Goal: Task Accomplishment & Management: Complete application form

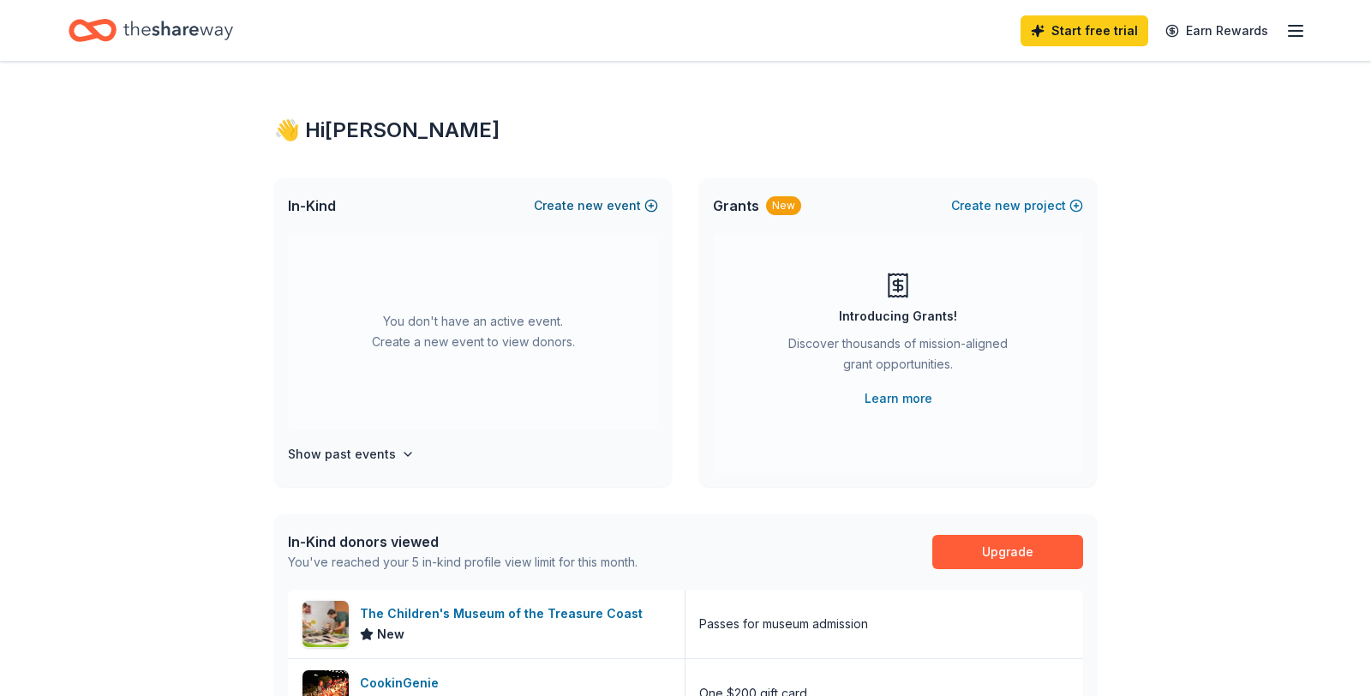
click at [588, 207] on span "new" at bounding box center [591, 205] width 26 height 21
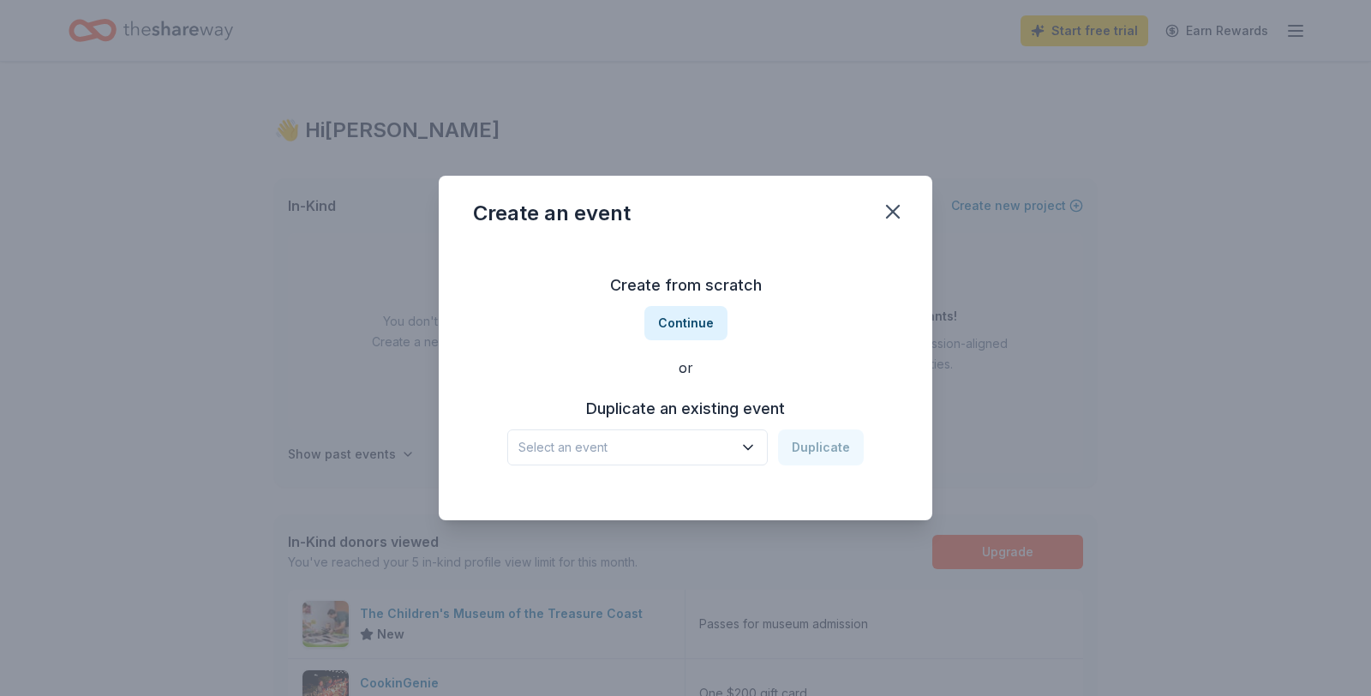
click at [749, 446] on icon "button" at bounding box center [748, 447] width 17 height 17
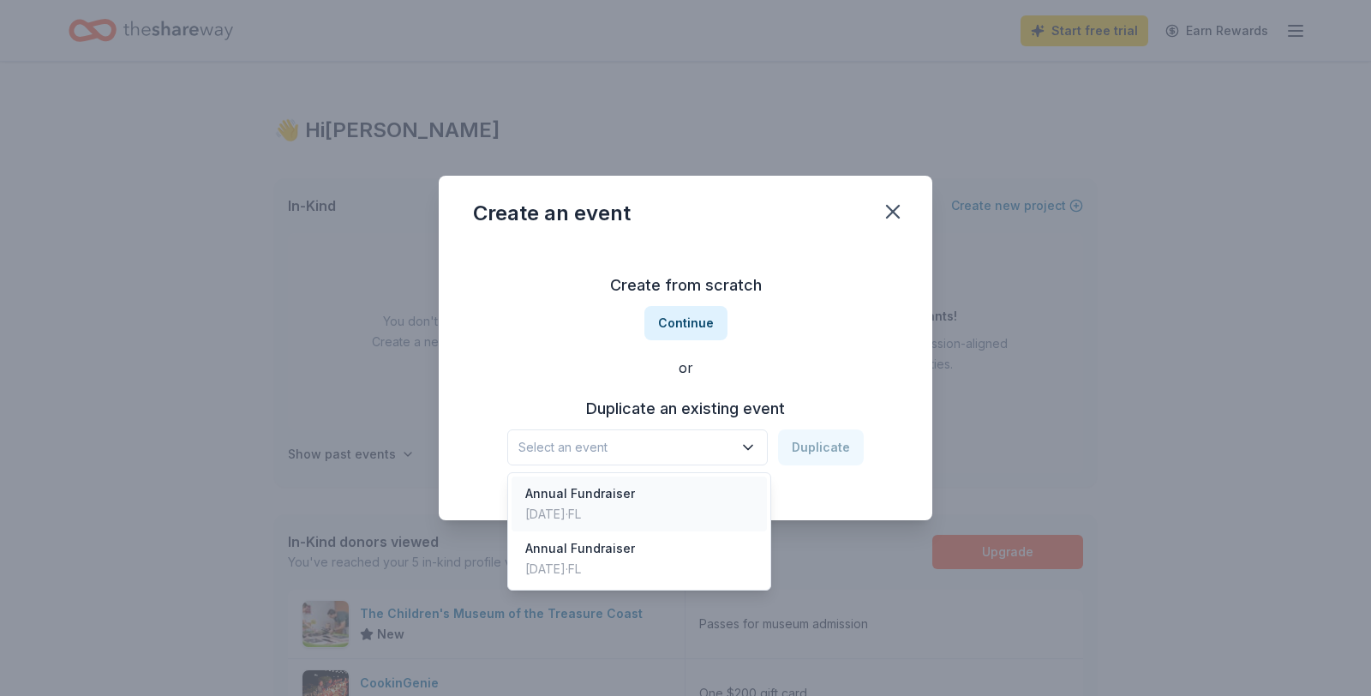
click at [604, 499] on div "Annual Fundraiser" at bounding box center [580, 493] width 110 height 21
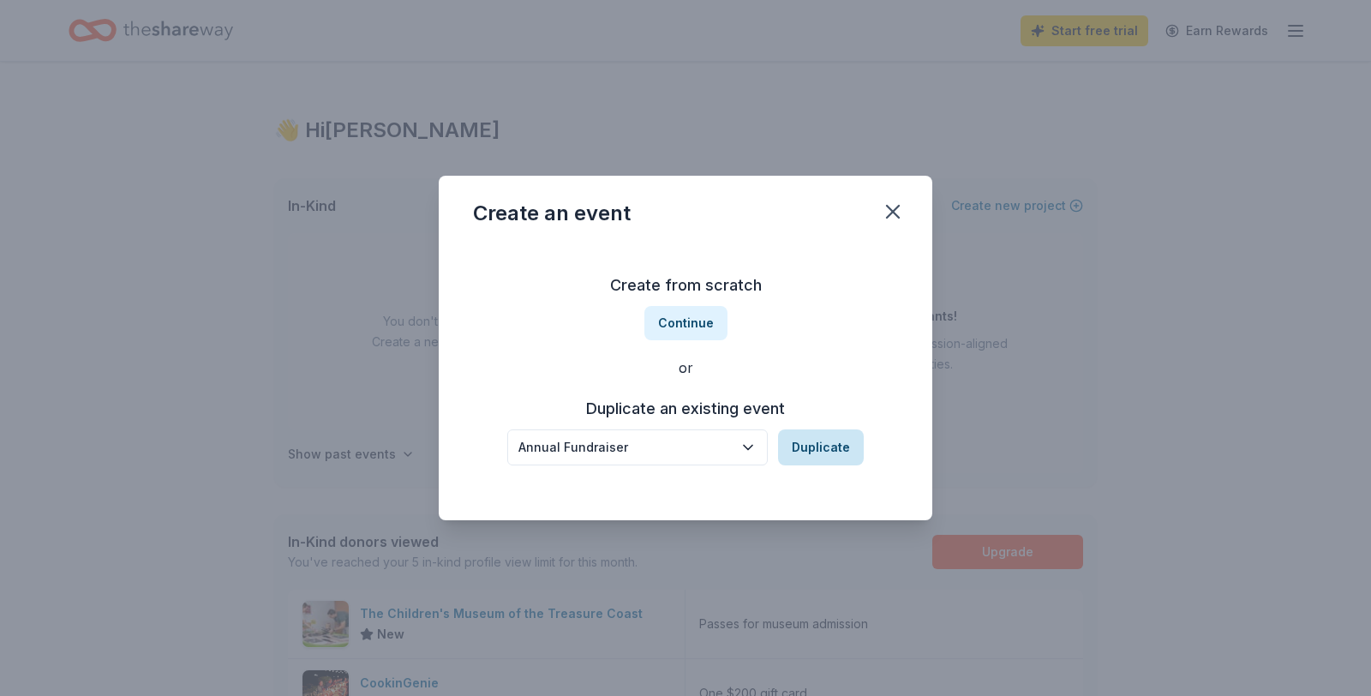
click at [825, 447] on button "Duplicate" at bounding box center [821, 447] width 86 height 36
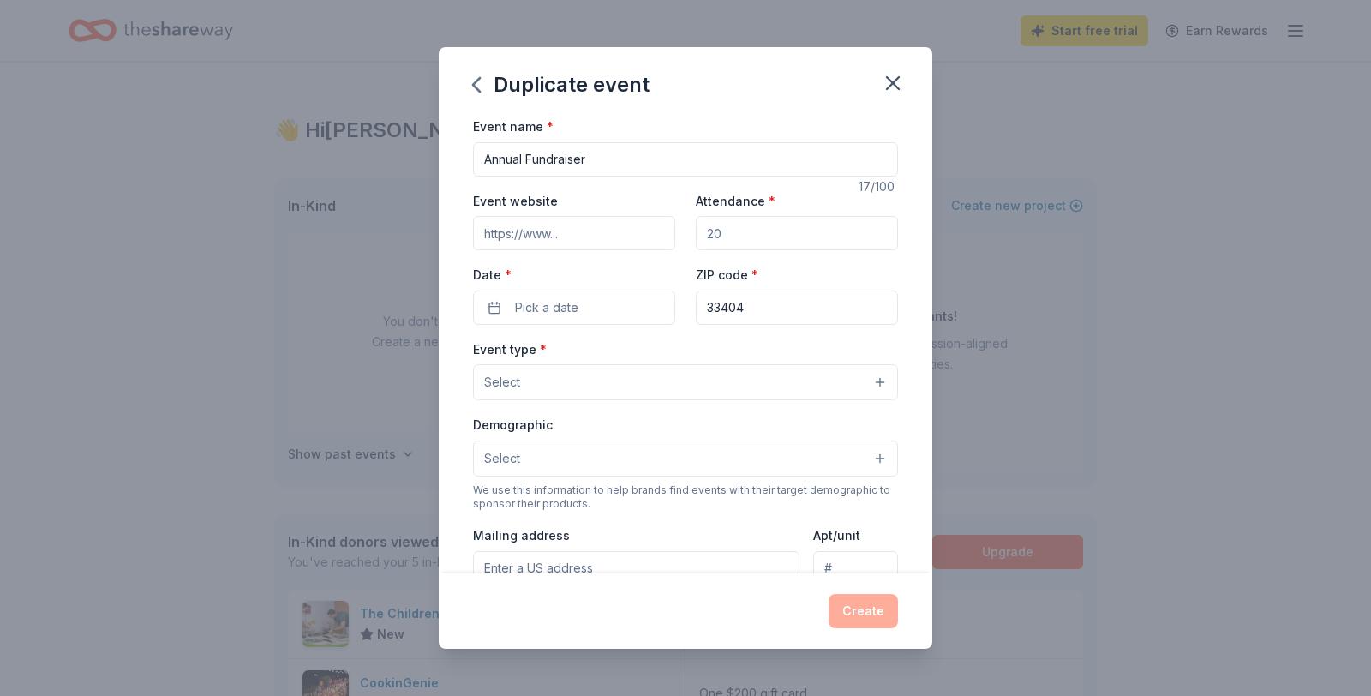
click at [600, 161] on input "Annual Fundraiser" at bounding box center [685, 159] width 425 height 34
type input "Annual Fundraiser - Celebrating 15 Years of Home and Hope"
click at [734, 232] on input "Attendance *" at bounding box center [797, 232] width 202 height 34
type input "200"
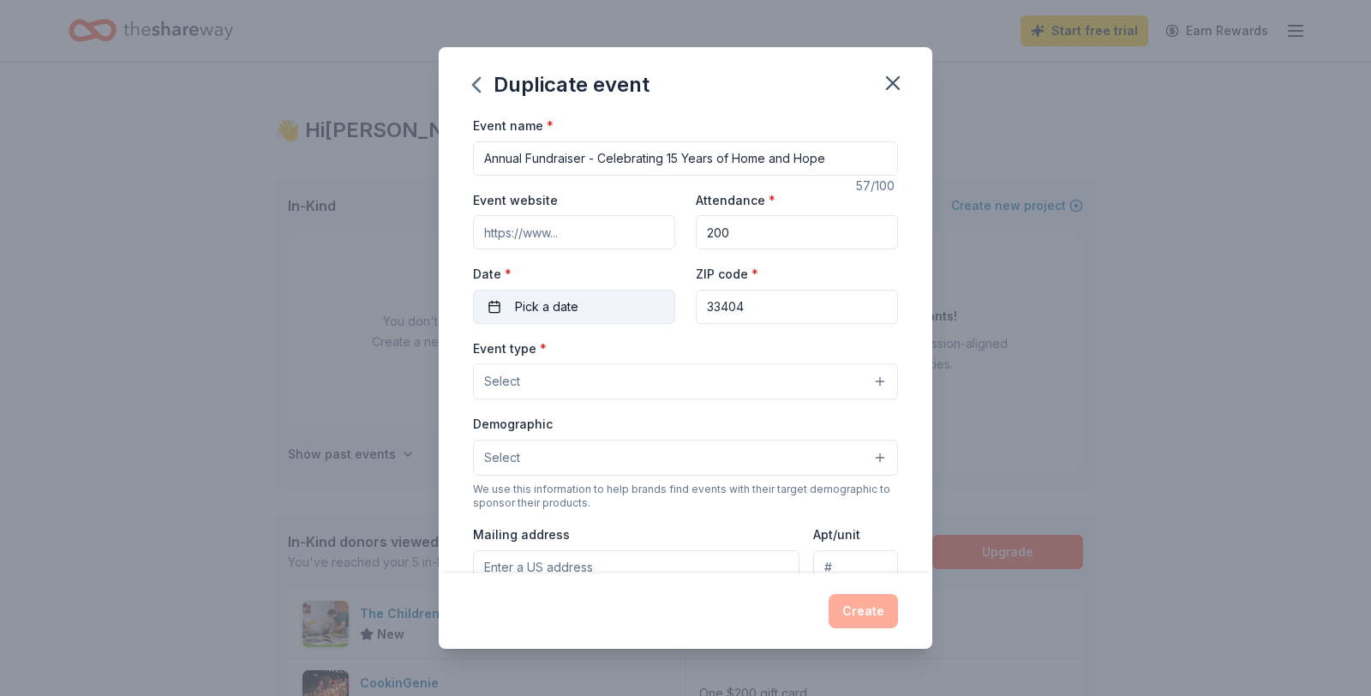
drag, startPoint x: 513, startPoint y: 307, endPoint x: 526, endPoint y: 306, distance: 13.7
click at [515, 307] on button "Pick a date" at bounding box center [574, 307] width 202 height 34
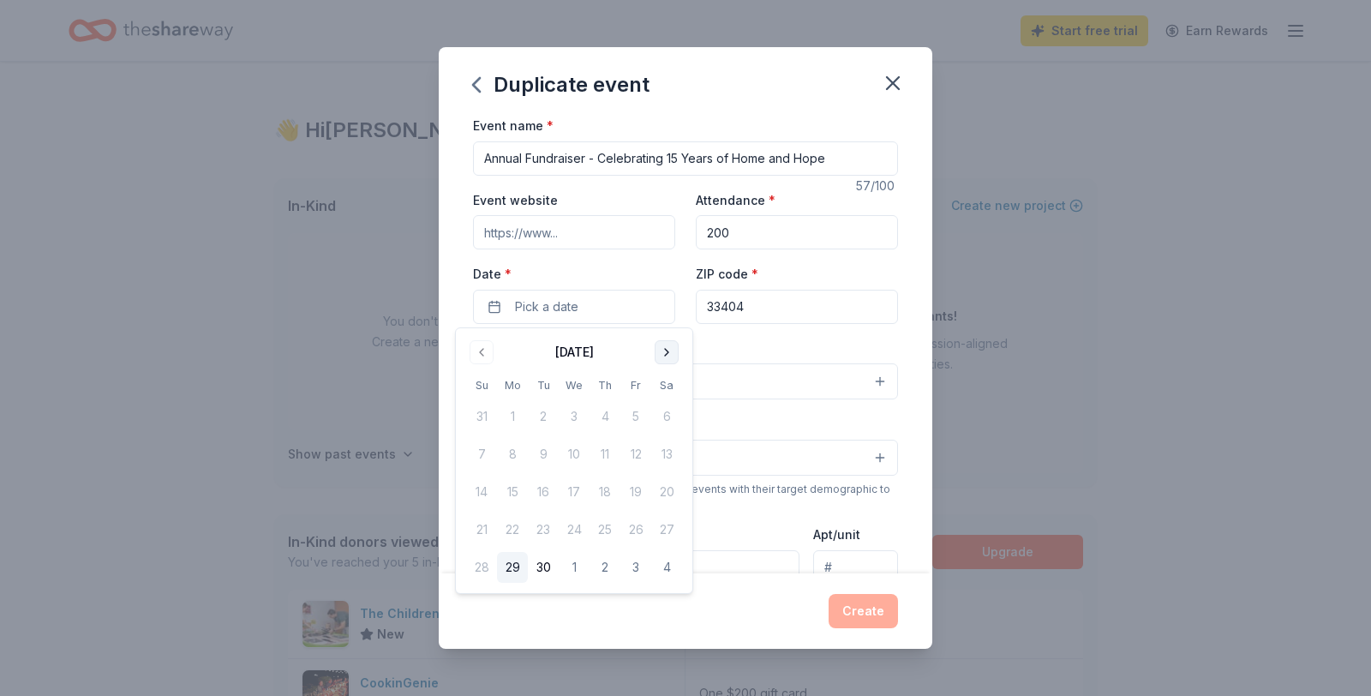
click at [663, 351] on button "Go to next month" at bounding box center [667, 352] width 24 height 24
click at [664, 351] on button "Go to next month" at bounding box center [667, 352] width 24 height 24
click at [663, 351] on button "Go to next month" at bounding box center [667, 352] width 24 height 24
click at [482, 567] on button "25" at bounding box center [481, 567] width 31 height 31
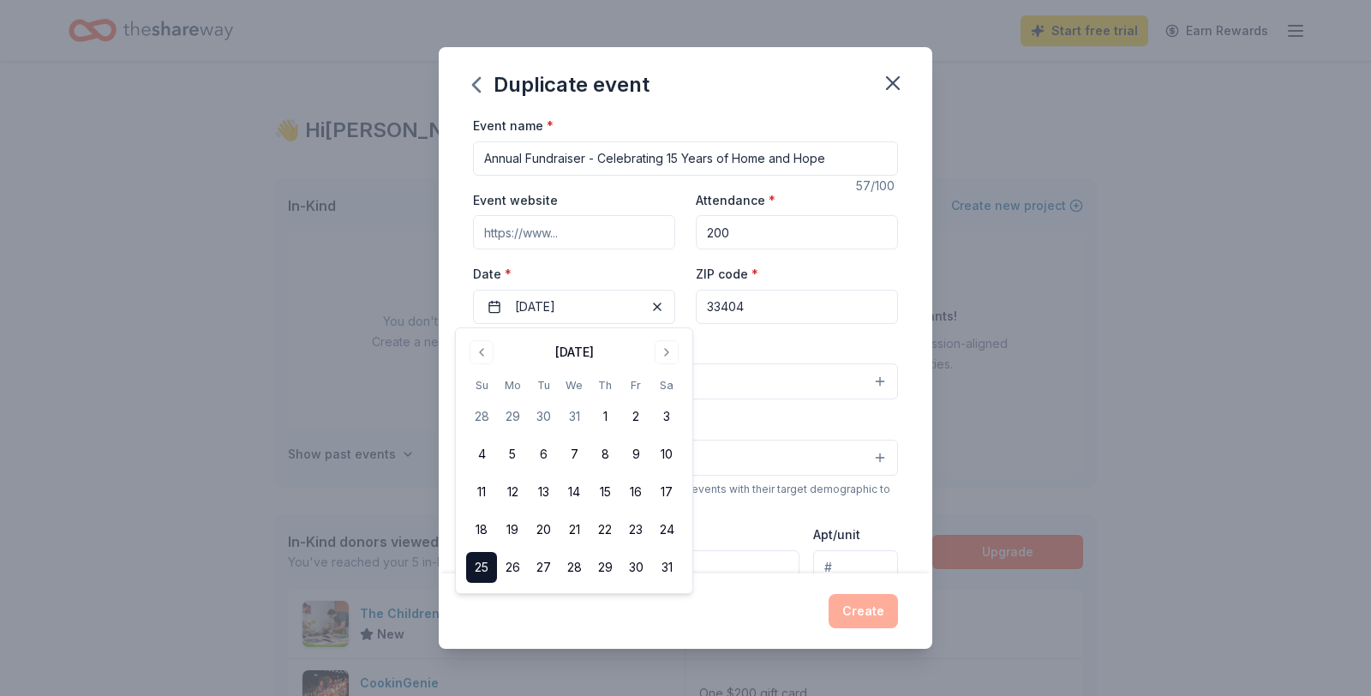
click at [558, 234] on input "Event website" at bounding box center [574, 232] width 202 height 34
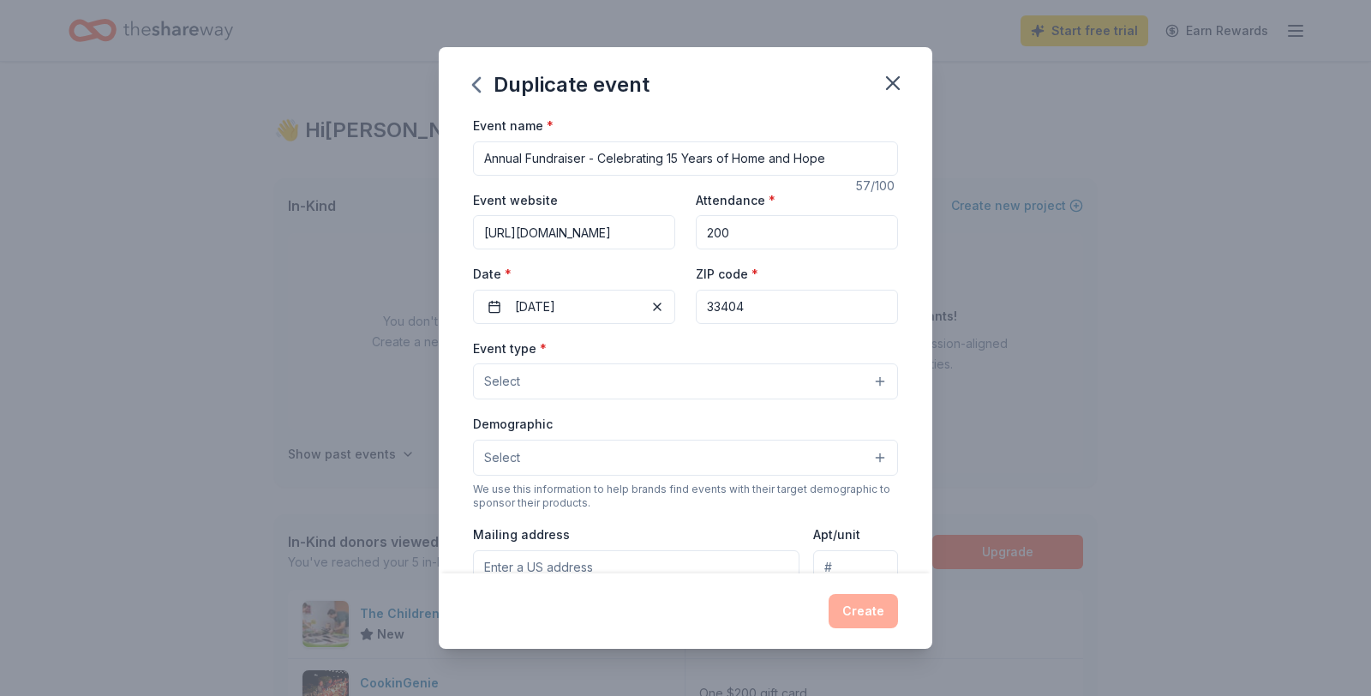
type input "[URL][DOMAIN_NAME]"
click at [881, 380] on button "Select" at bounding box center [685, 381] width 425 height 36
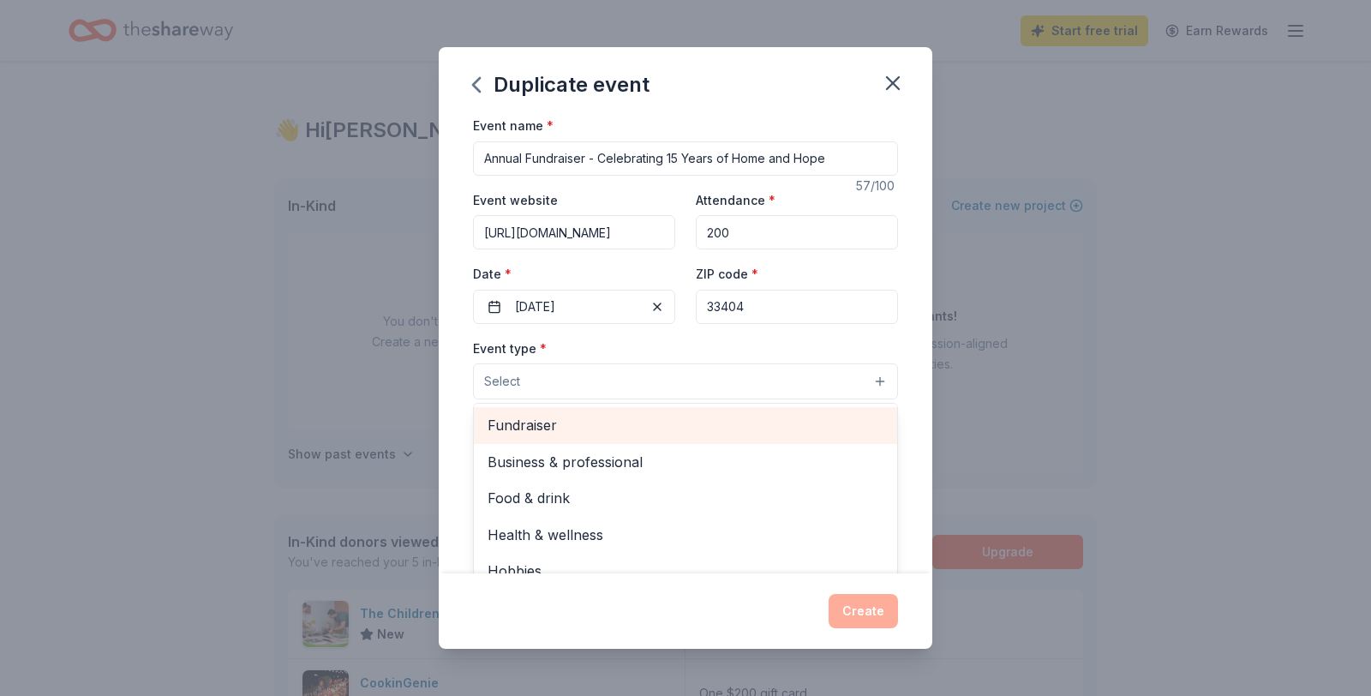
click at [519, 423] on span "Fundraiser" at bounding box center [686, 425] width 396 height 22
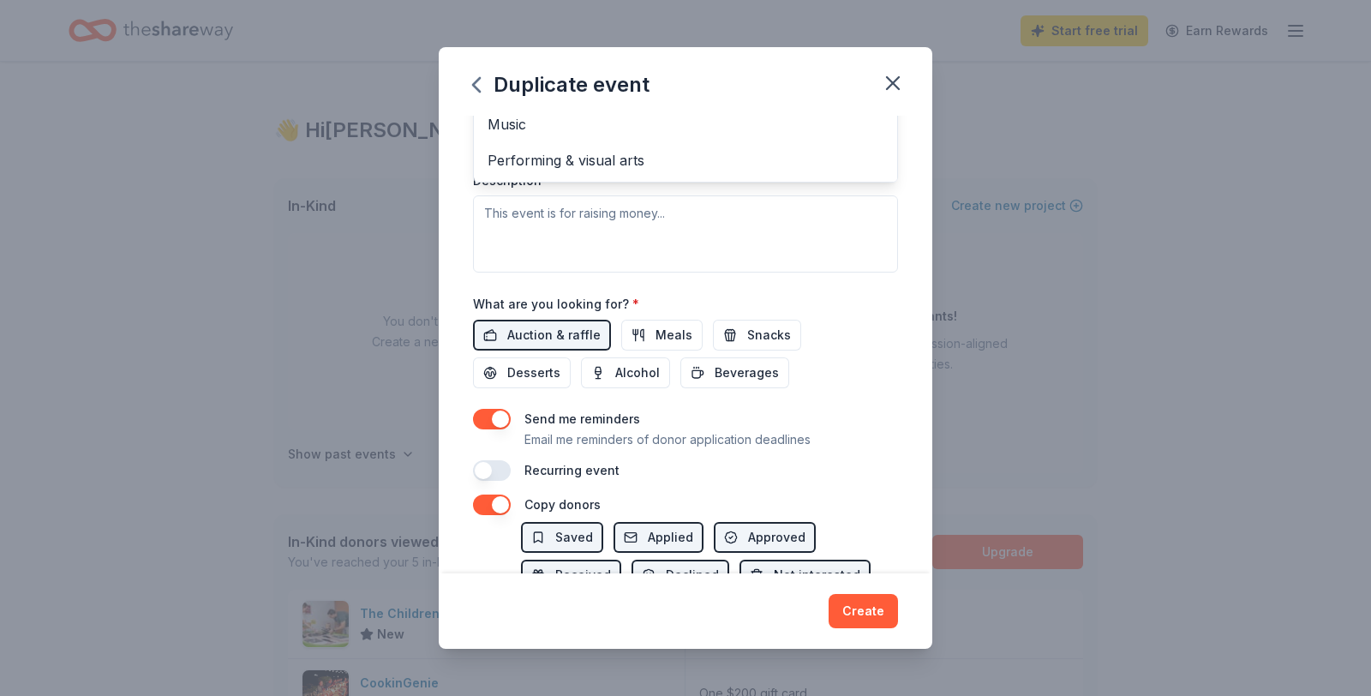
scroll to position [432, 0]
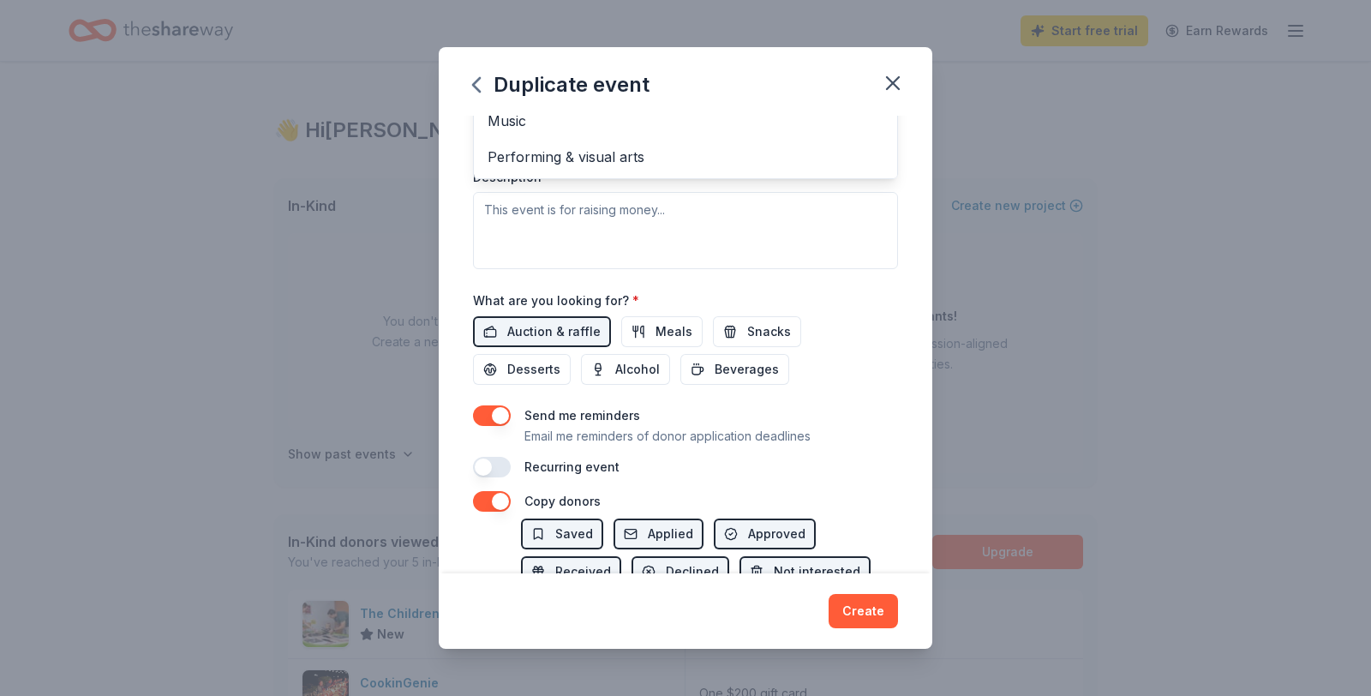
drag, startPoint x: 492, startPoint y: 470, endPoint x: 509, endPoint y: 469, distance: 17.2
click at [509, 469] on div "Event name * Annual Fundraiser - Celebrating 15 Years of Home and Hope 57 /100 …" at bounding box center [685, 81] width 425 height 794
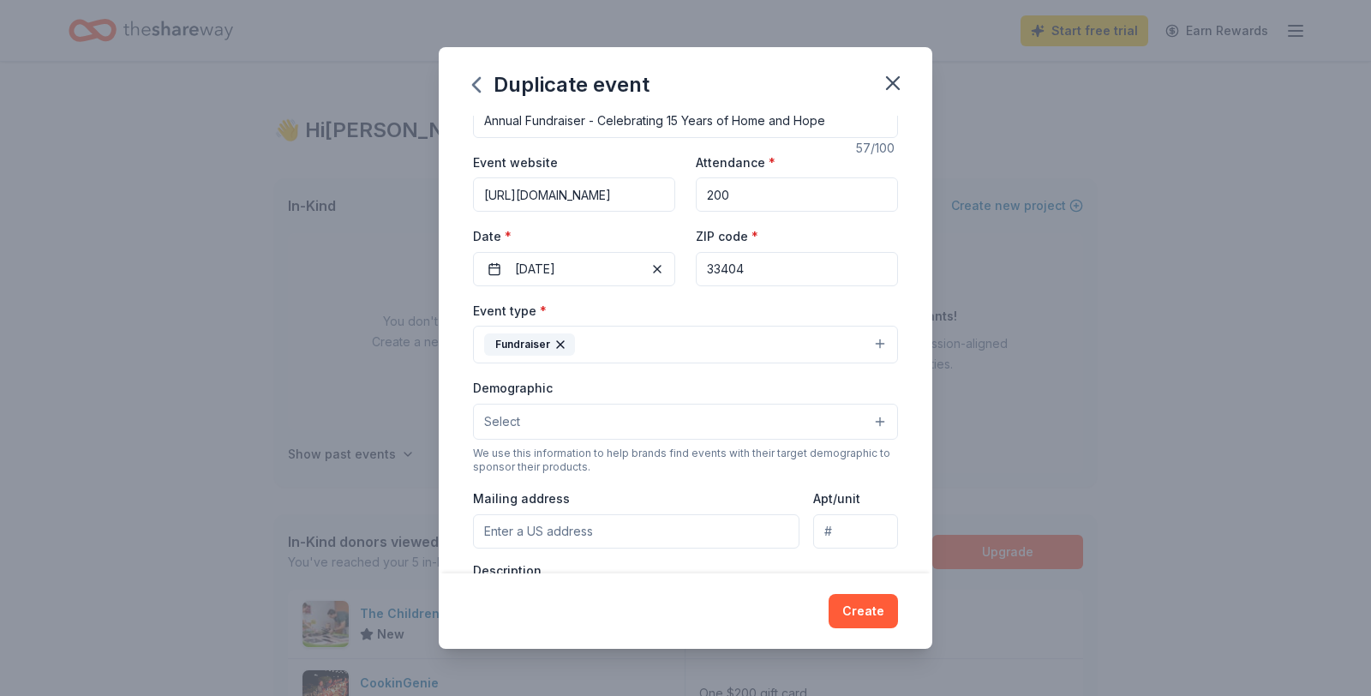
click at [885, 419] on button "Select" at bounding box center [685, 422] width 425 height 36
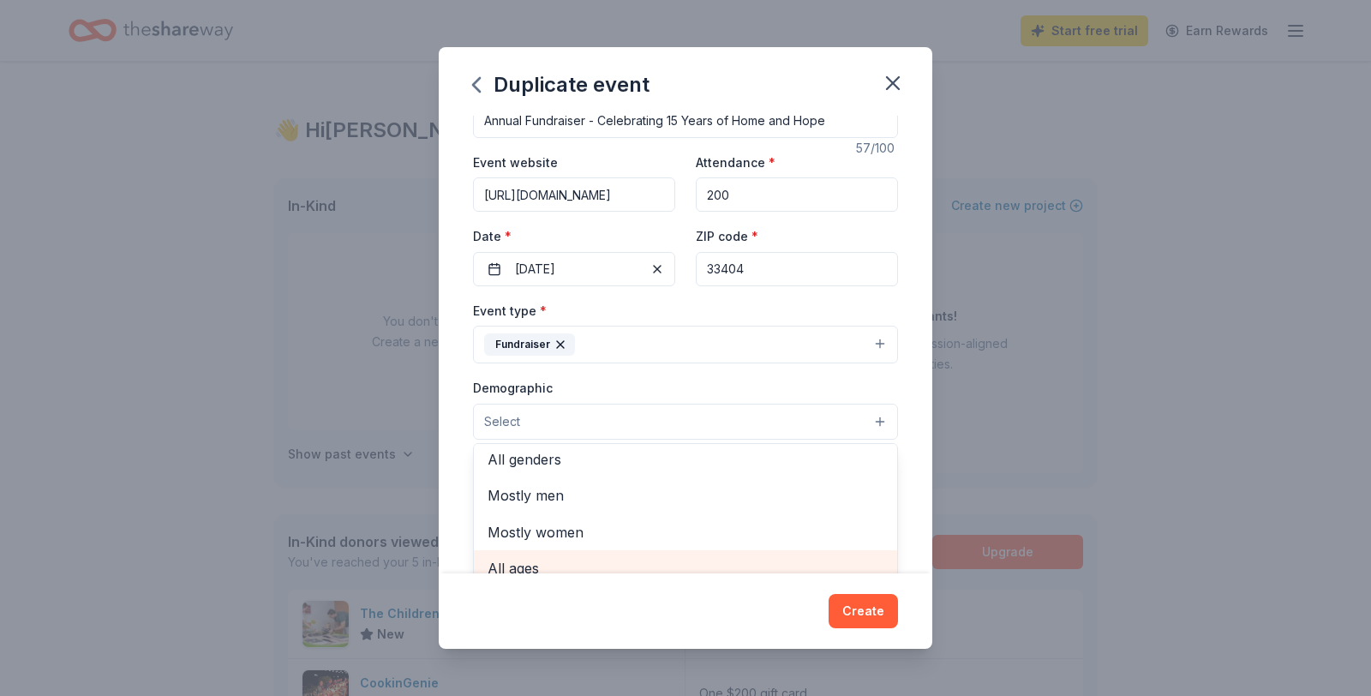
scroll to position [0, 0]
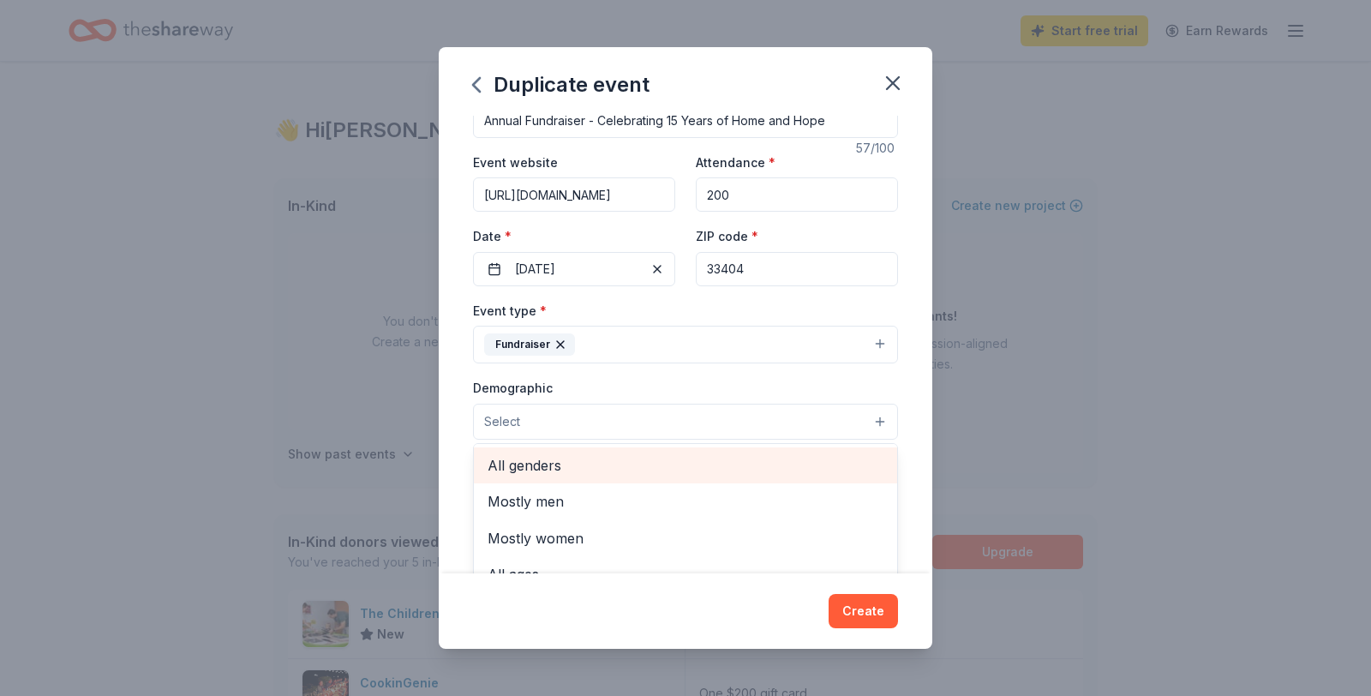
click at [519, 469] on span "All genders" at bounding box center [686, 465] width 396 height 22
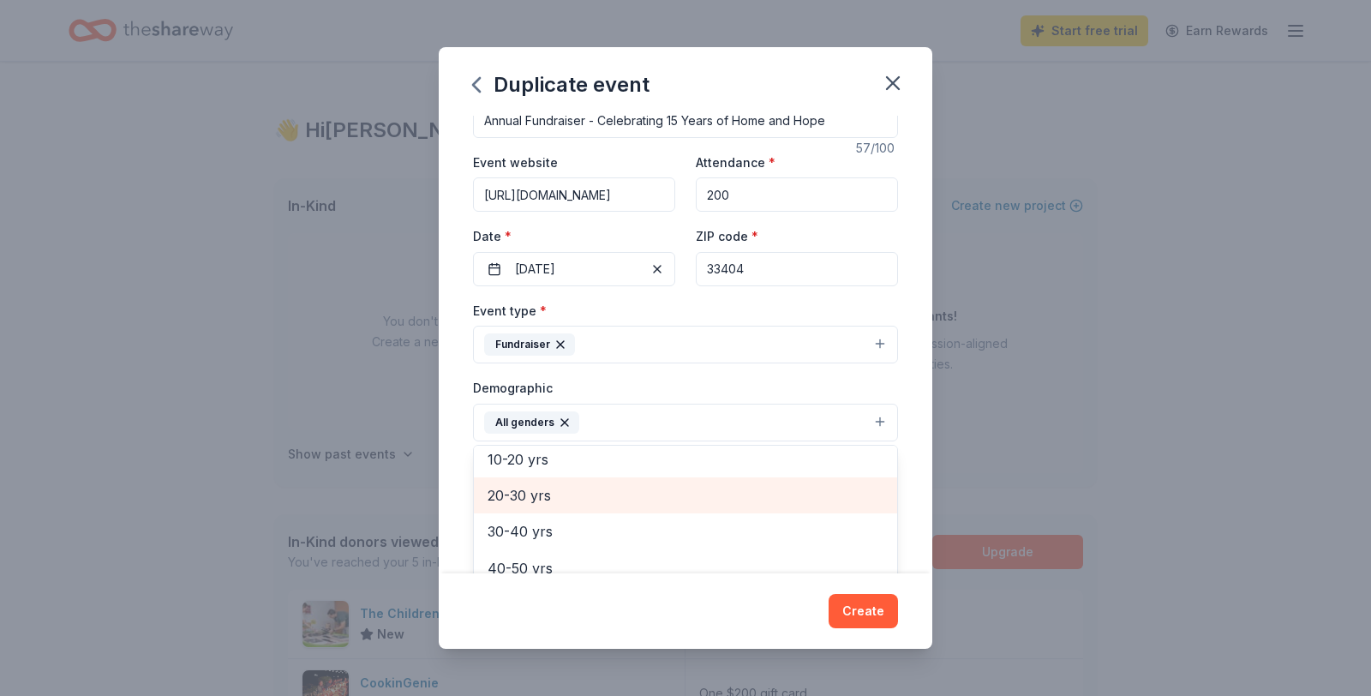
scroll to position [239, 0]
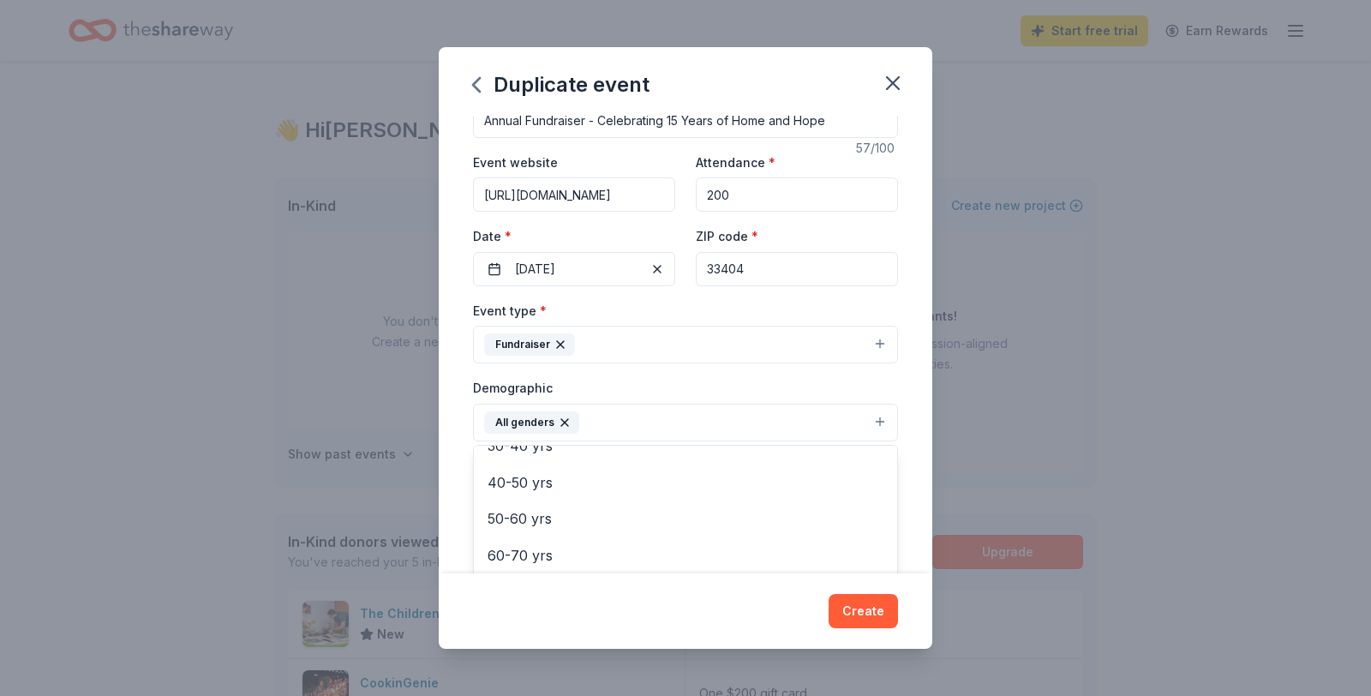
click at [732, 606] on div "Duplicate event Event name * Annual Fundraiser - Celebrating 15 Years of Home a…" at bounding box center [686, 348] width 494 height 602
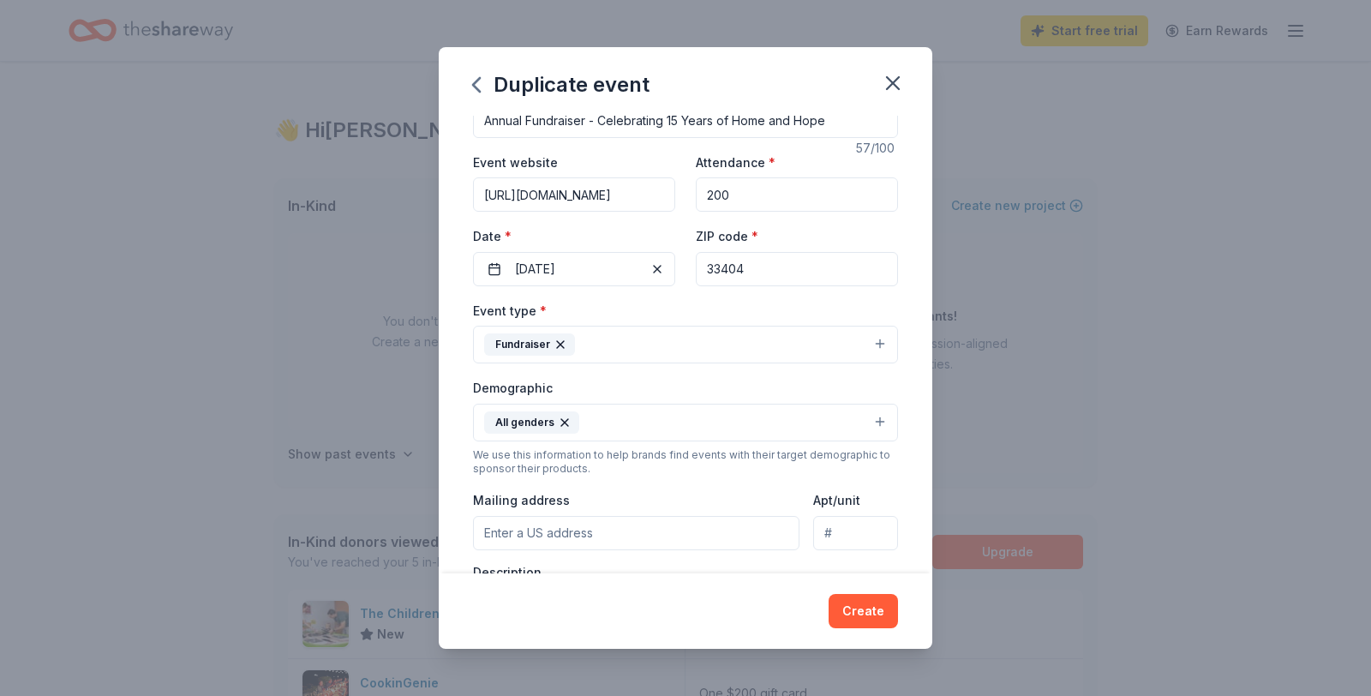
click at [738, 534] on input "Mailing address" at bounding box center [636, 533] width 327 height 34
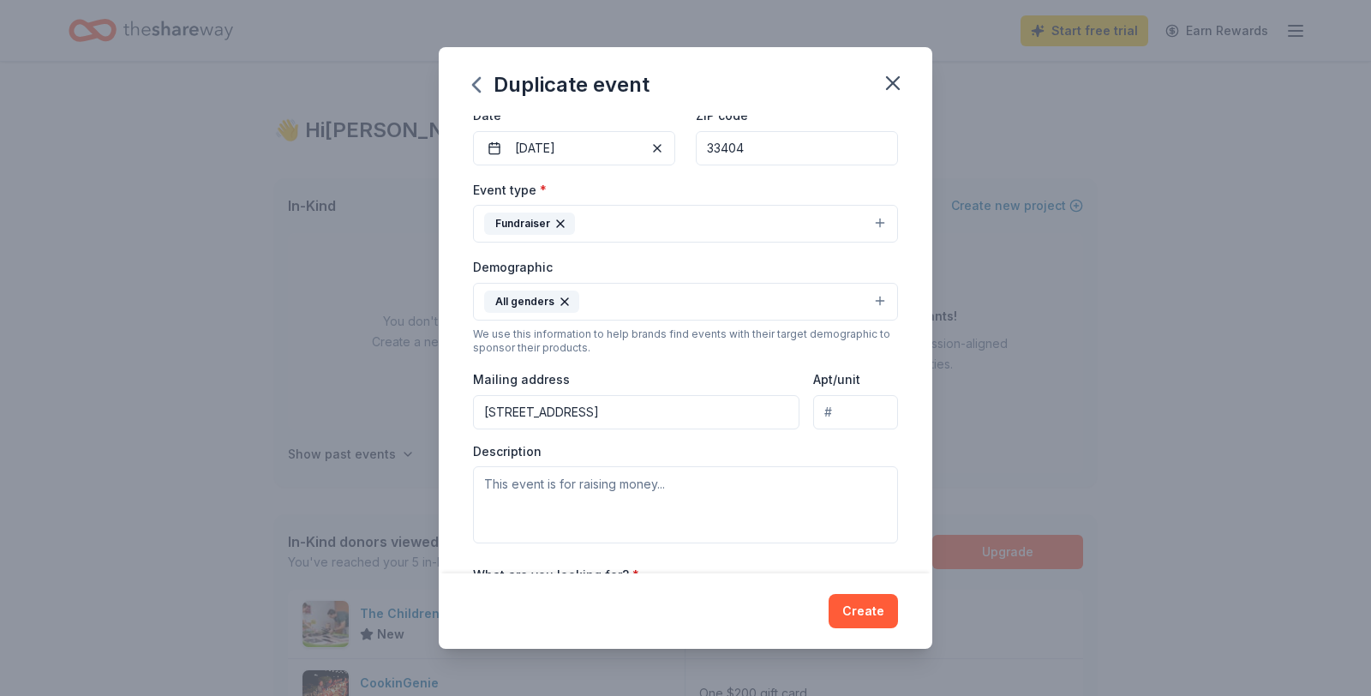
scroll to position [173, 0]
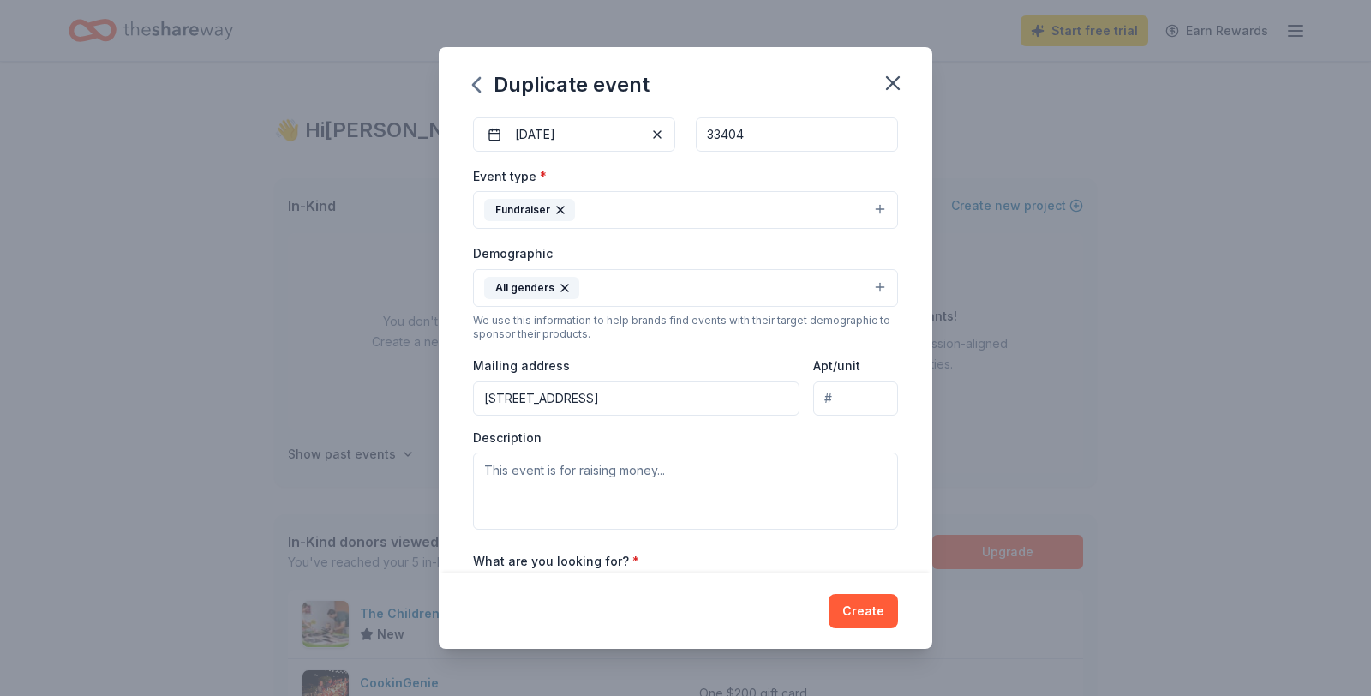
click at [637, 399] on input "200 W. 20th Street" at bounding box center [636, 398] width 327 height 34
type input "200 West 20th Street, West Palm Beach, FL, 33404"
click at [486, 471] on textarea at bounding box center [685, 491] width 425 height 77
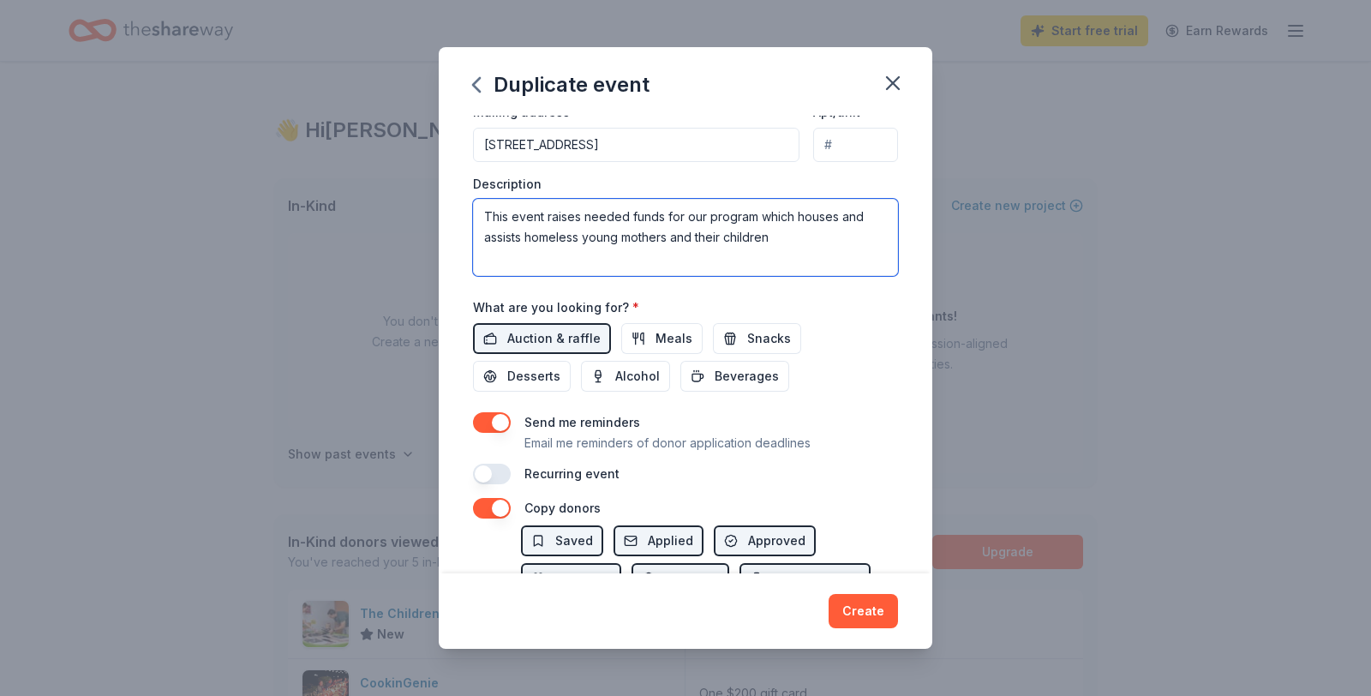
scroll to position [431, 0]
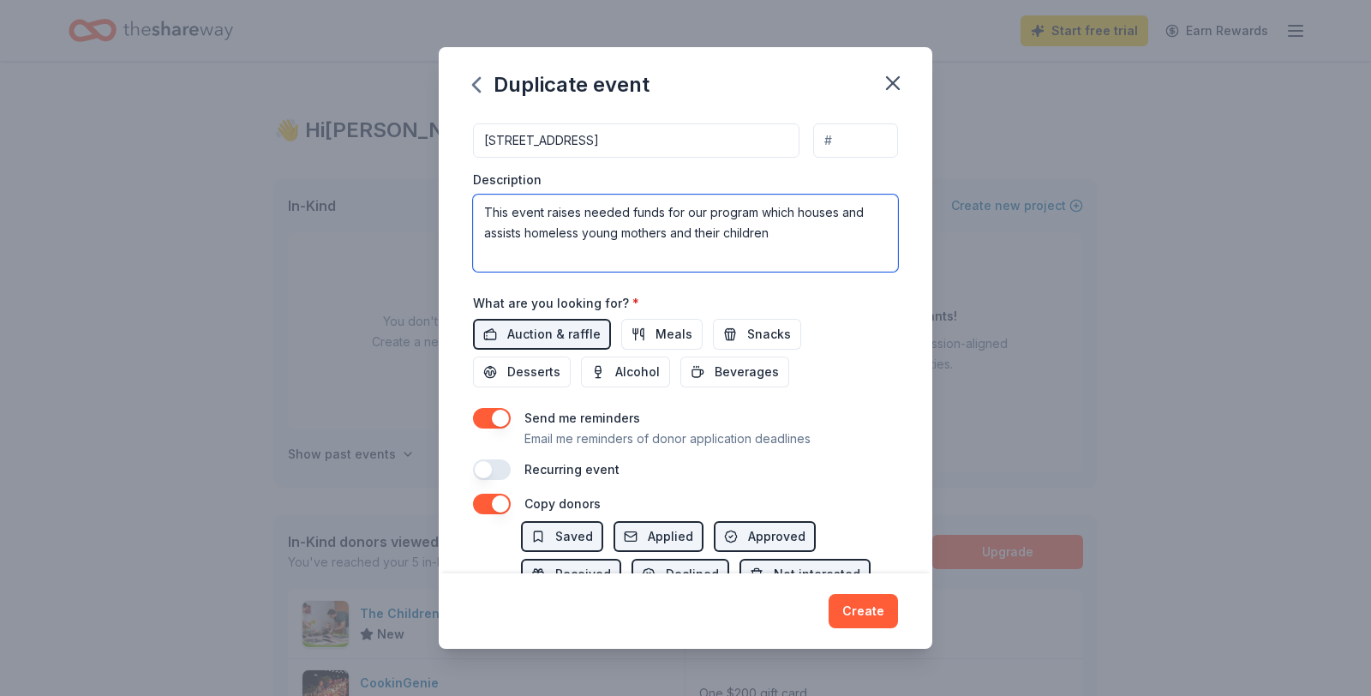
type textarea "This event raises needed funds for our program which houses and assists homeles…"
click at [478, 470] on button "button" at bounding box center [492, 469] width 38 height 21
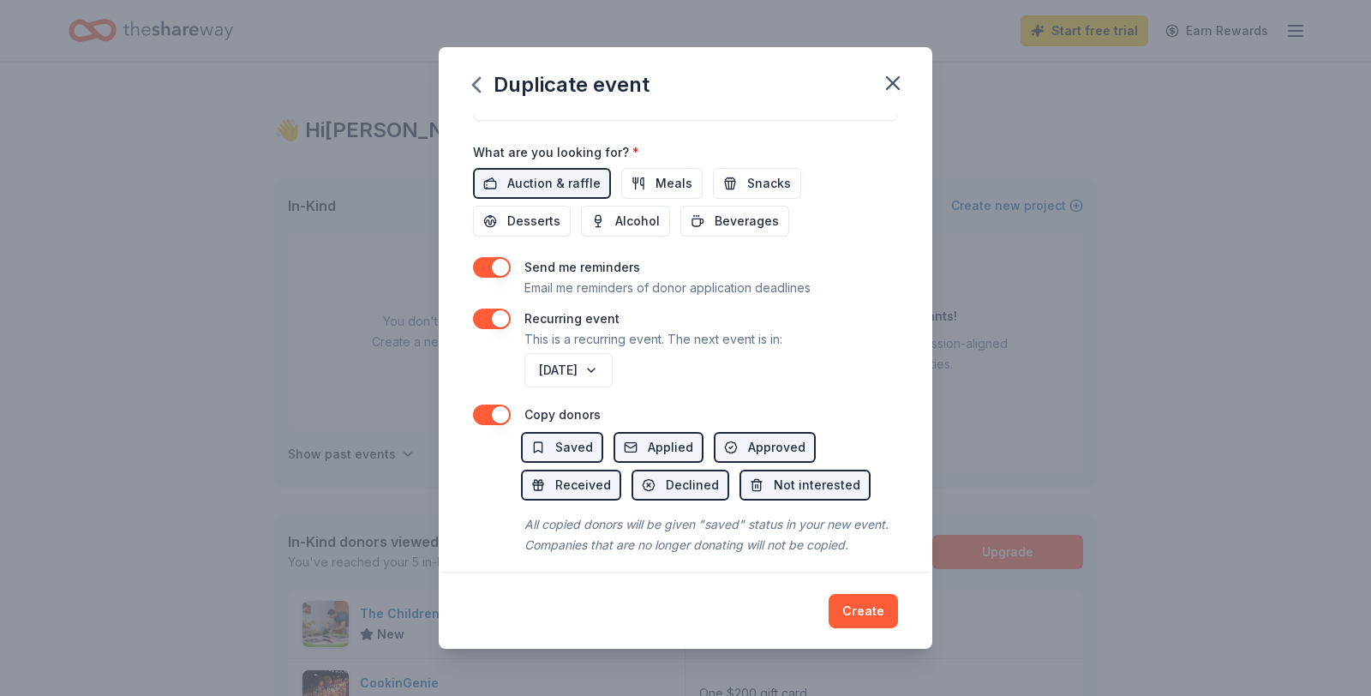
scroll to position [586, 0]
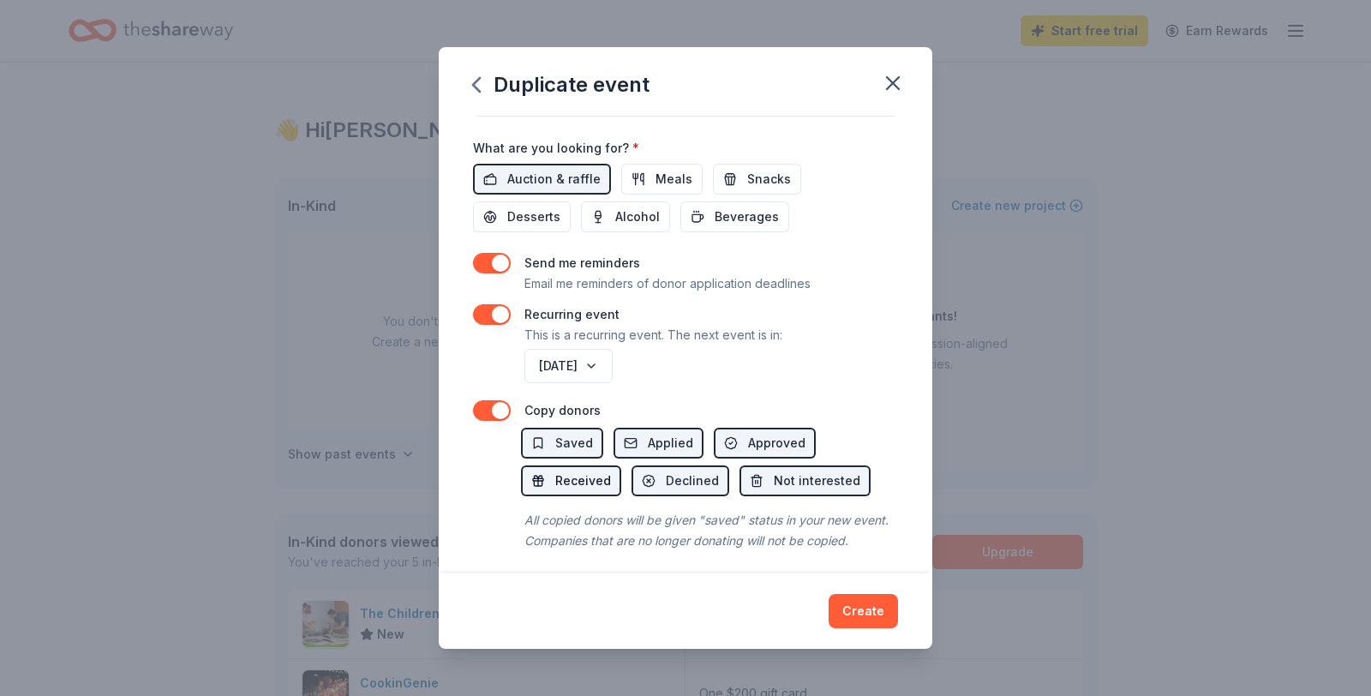
click at [580, 481] on span "Received" at bounding box center [583, 481] width 56 height 21
click at [580, 480] on span "Received" at bounding box center [583, 481] width 56 height 21
click at [856, 608] on button "Create" at bounding box center [863, 611] width 69 height 34
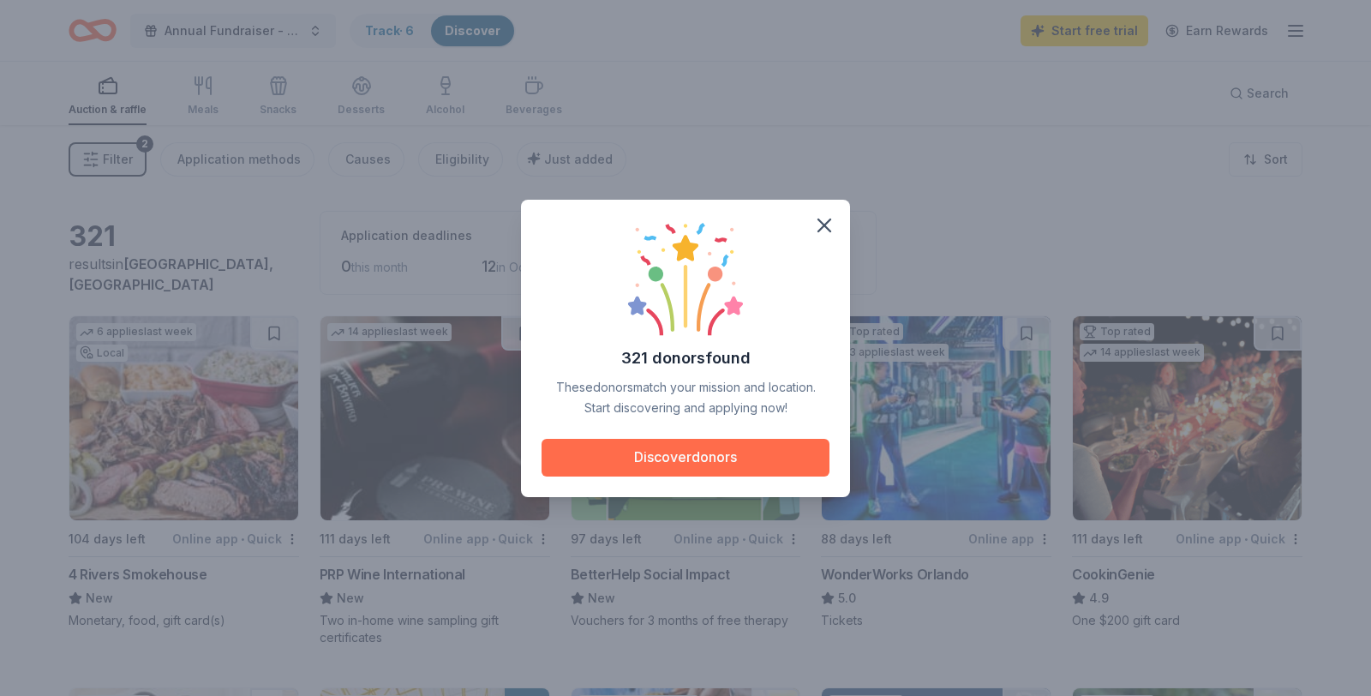
click at [683, 453] on button "Discover donors" at bounding box center [686, 458] width 288 height 38
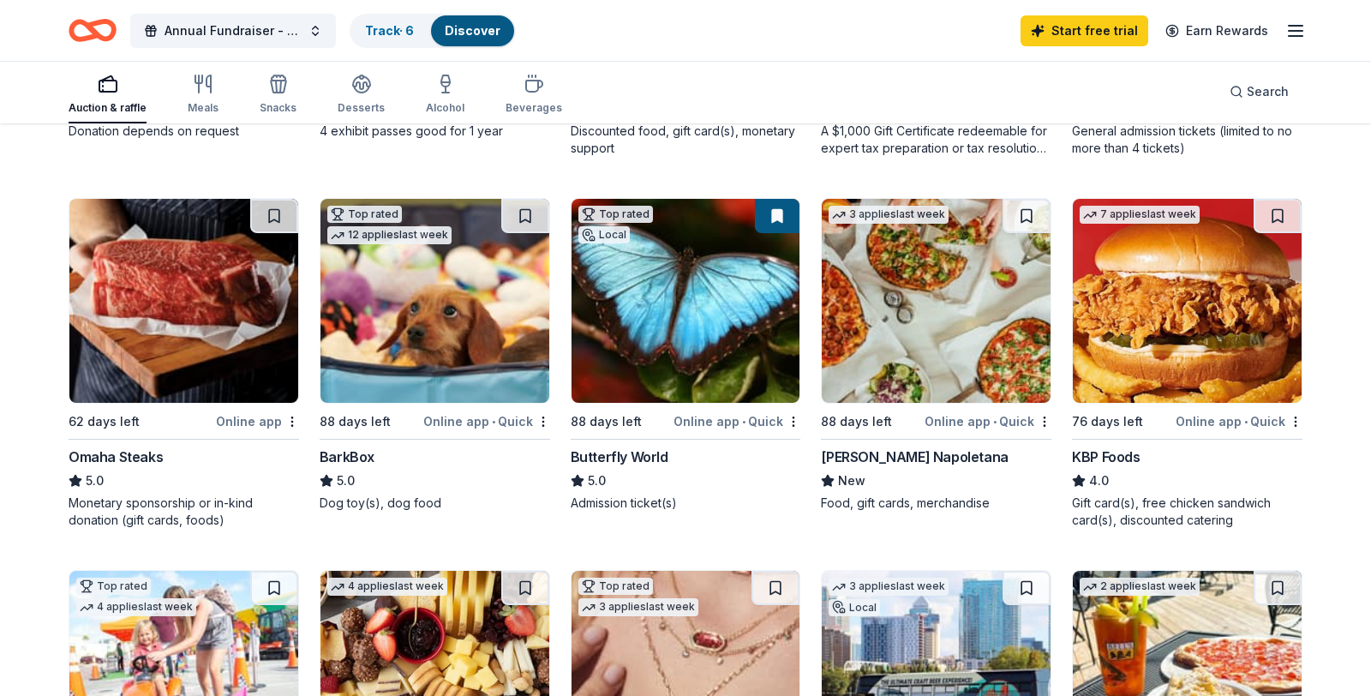
scroll to position [861, 0]
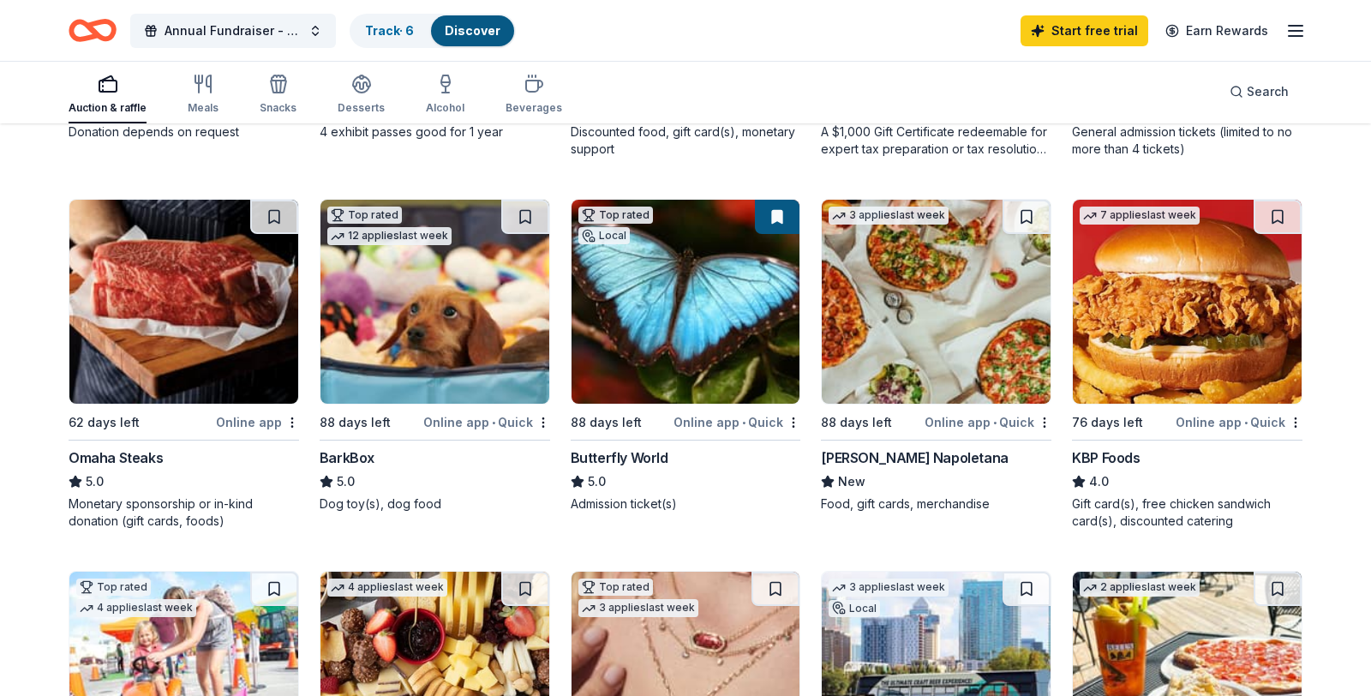
click at [108, 459] on div "Omaha Steaks" at bounding box center [116, 457] width 94 height 21
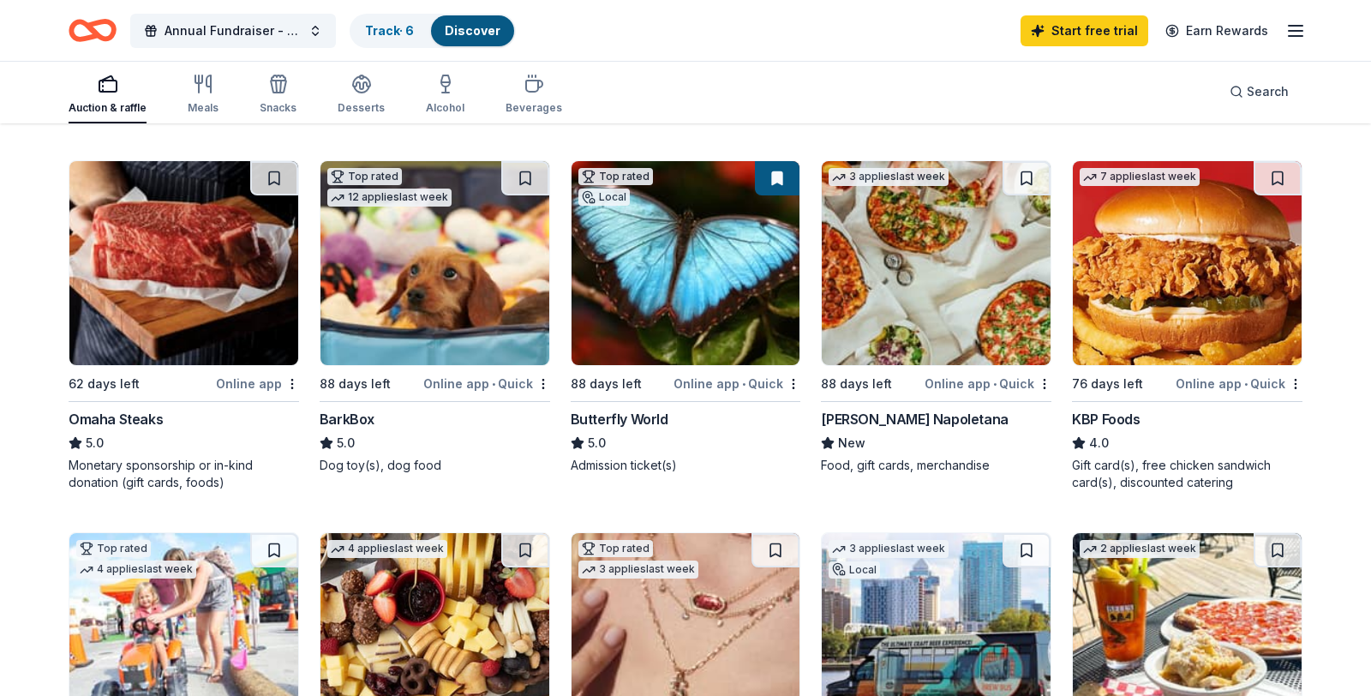
scroll to position [900, 0]
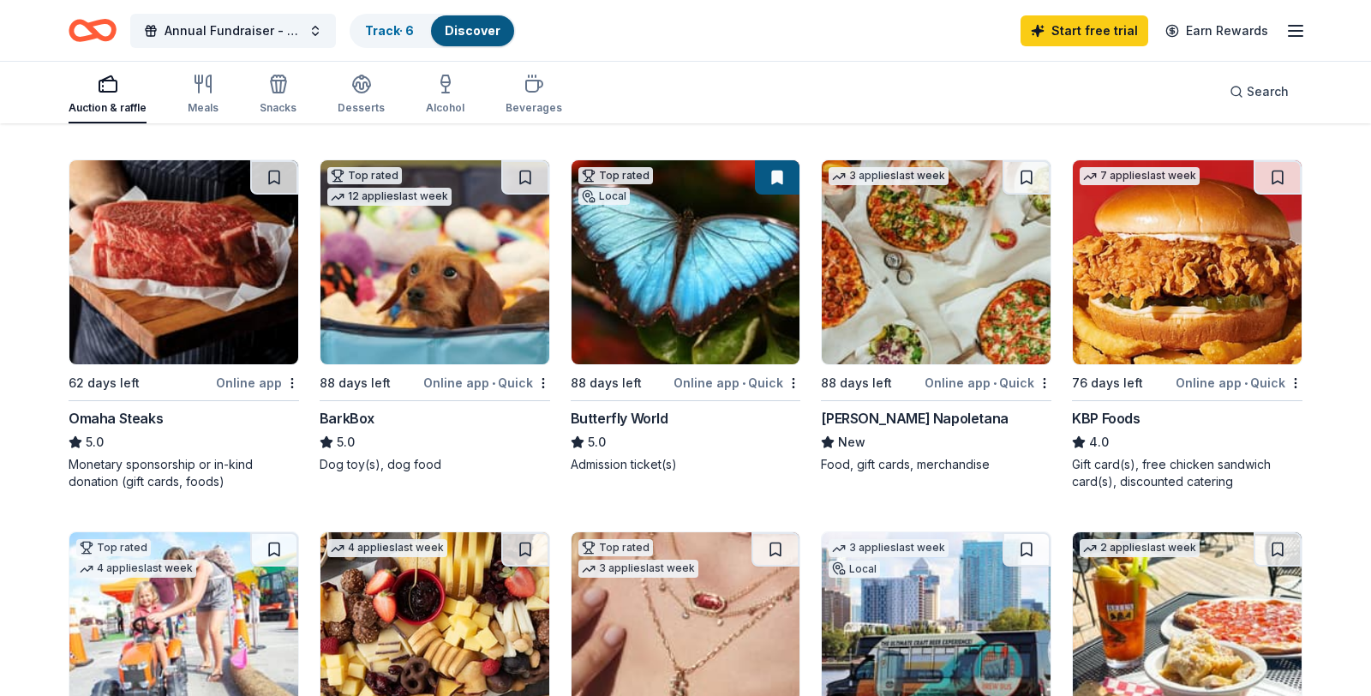
click at [401, 296] on img at bounding box center [435, 262] width 229 height 204
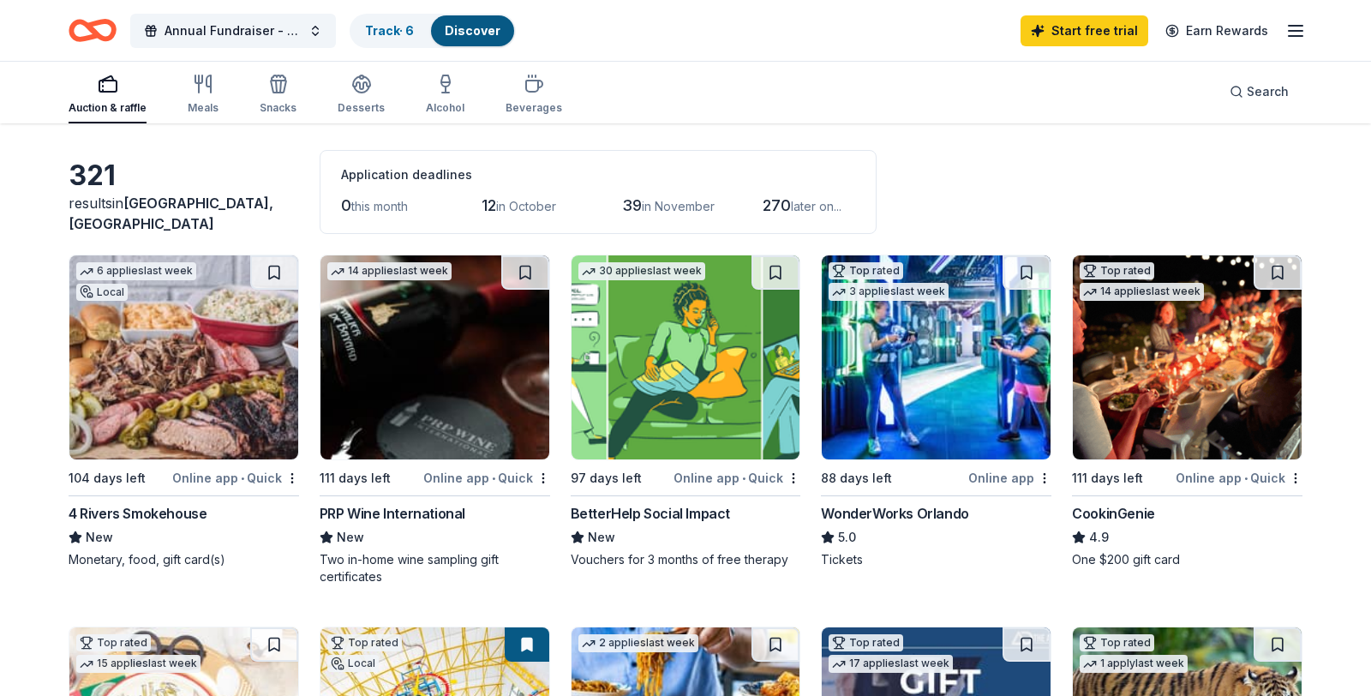
scroll to position [0, 0]
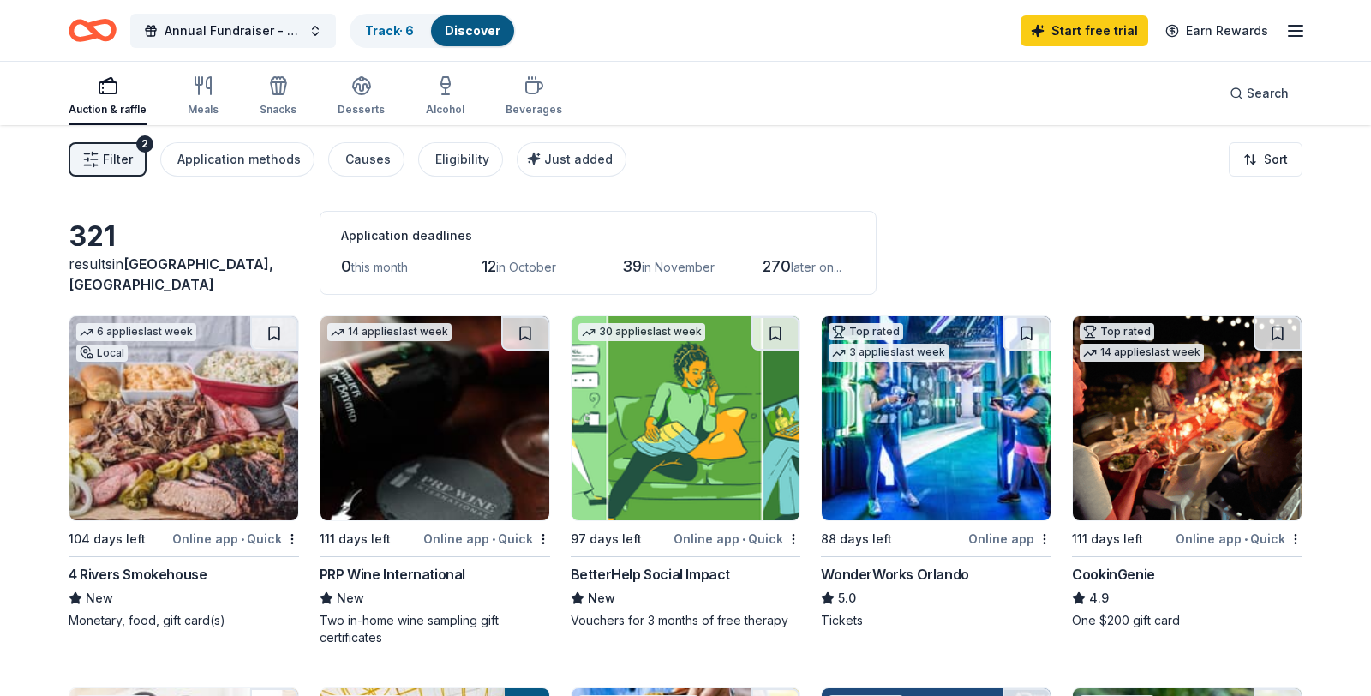
click at [106, 87] on icon "button" at bounding box center [108, 85] width 21 height 21
click at [114, 157] on span "Filter" at bounding box center [118, 159] width 30 height 21
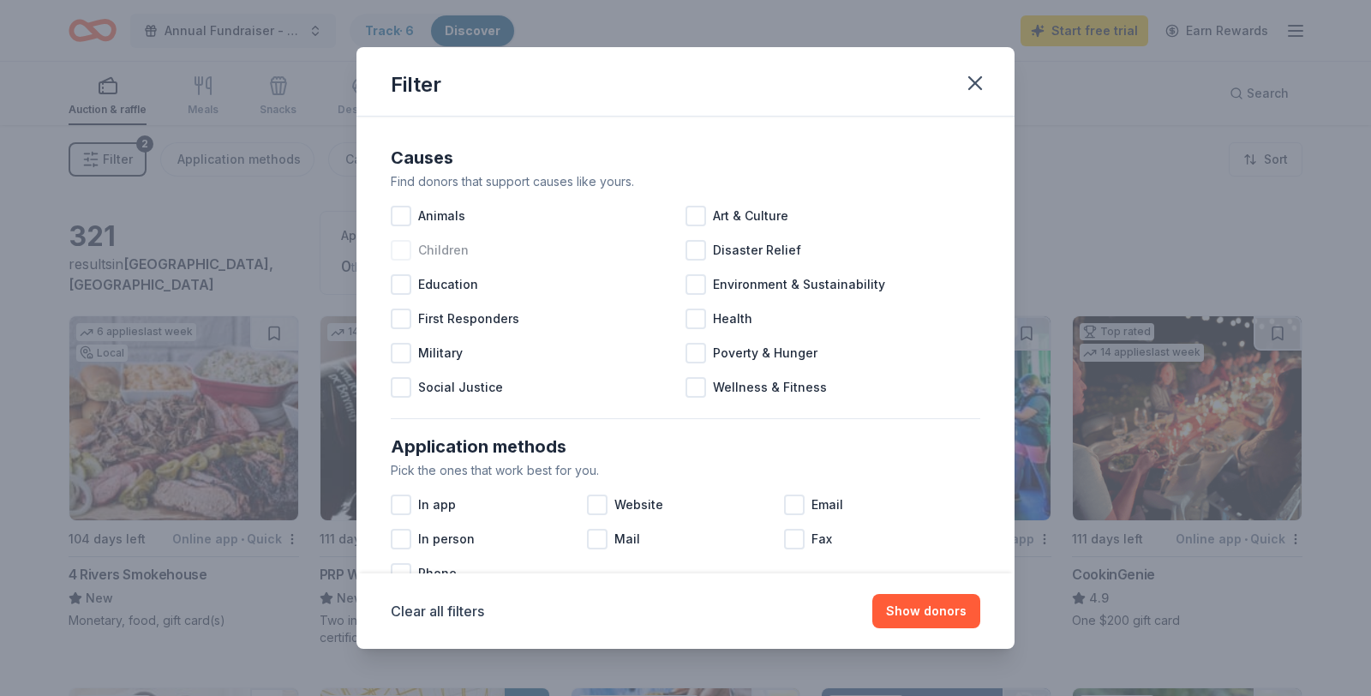
click at [402, 249] on div at bounding box center [401, 250] width 21 height 21
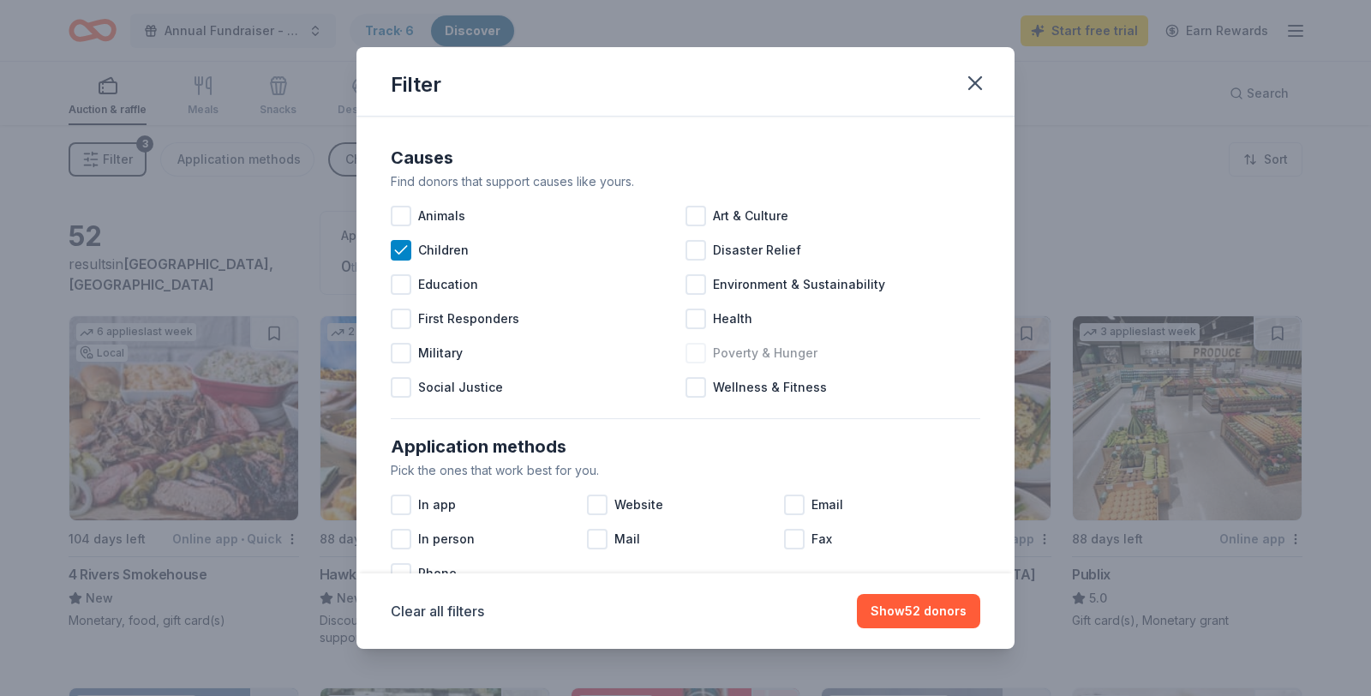
click at [693, 354] on div at bounding box center [696, 353] width 21 height 21
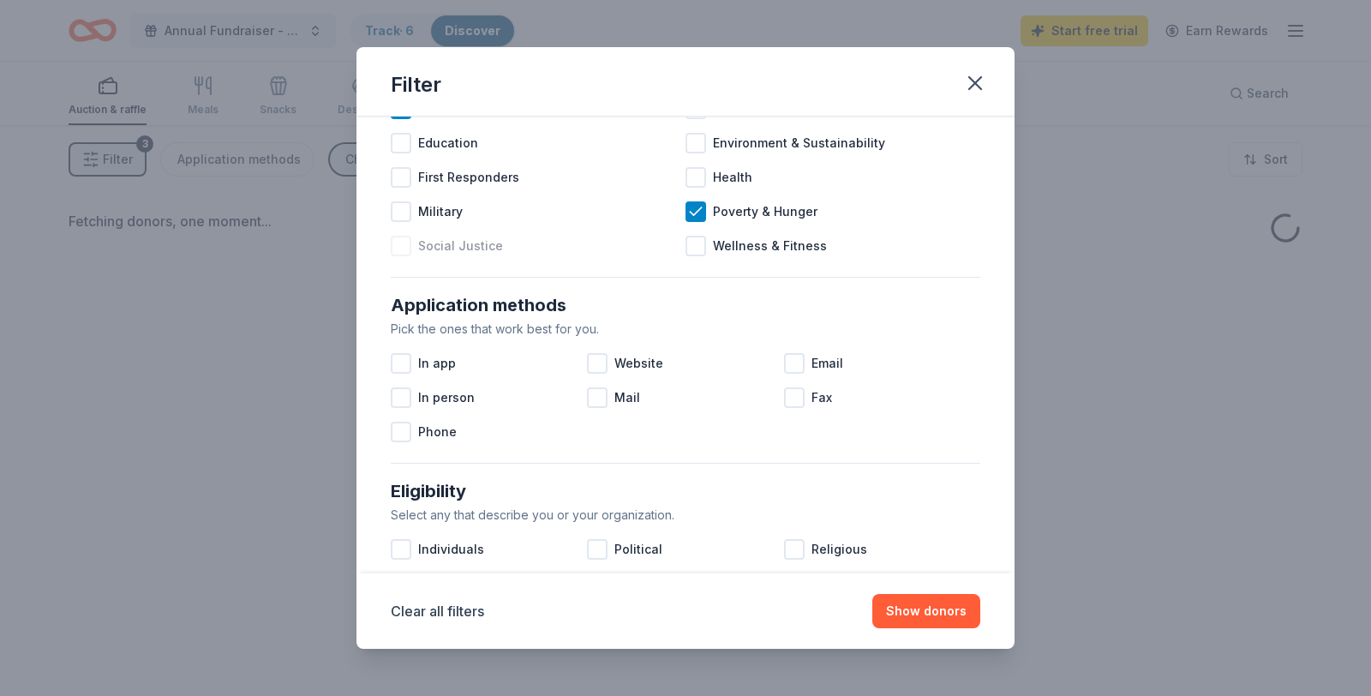
scroll to position [154, 0]
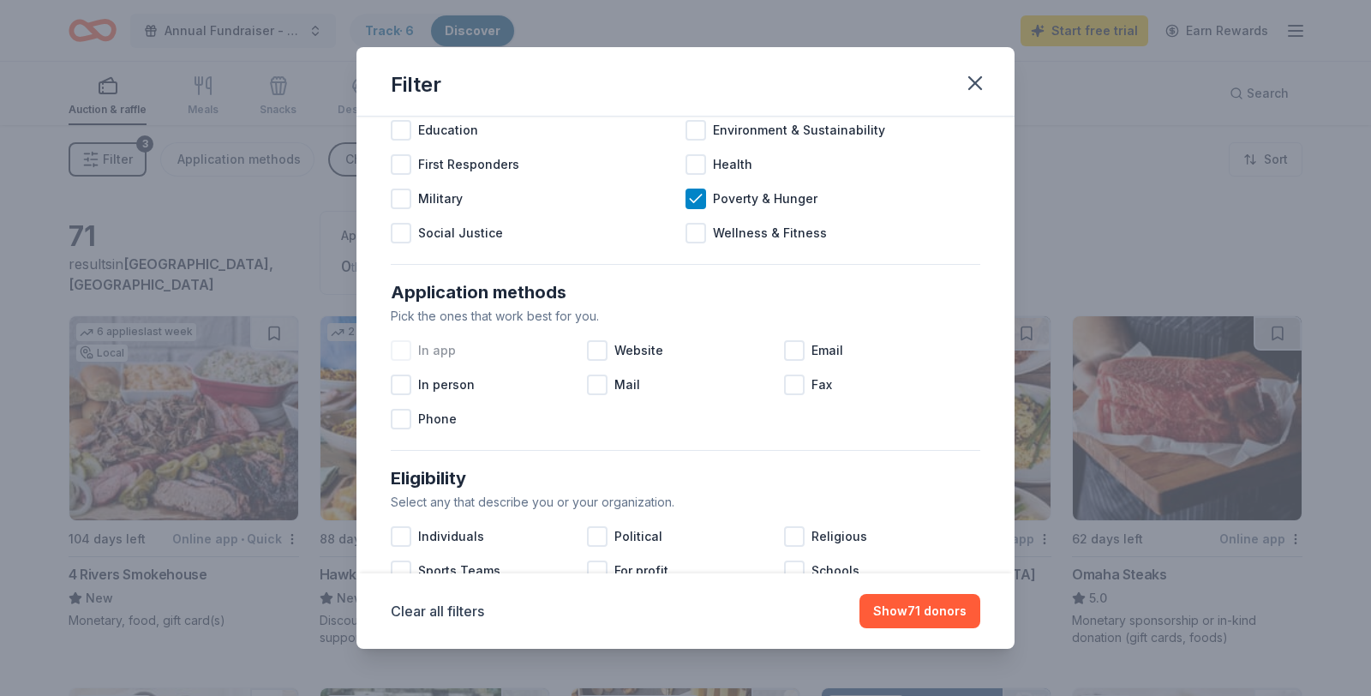
drag, startPoint x: 403, startPoint y: 348, endPoint x: 434, endPoint y: 363, distance: 34.1
click at [405, 348] on div at bounding box center [401, 350] width 21 height 21
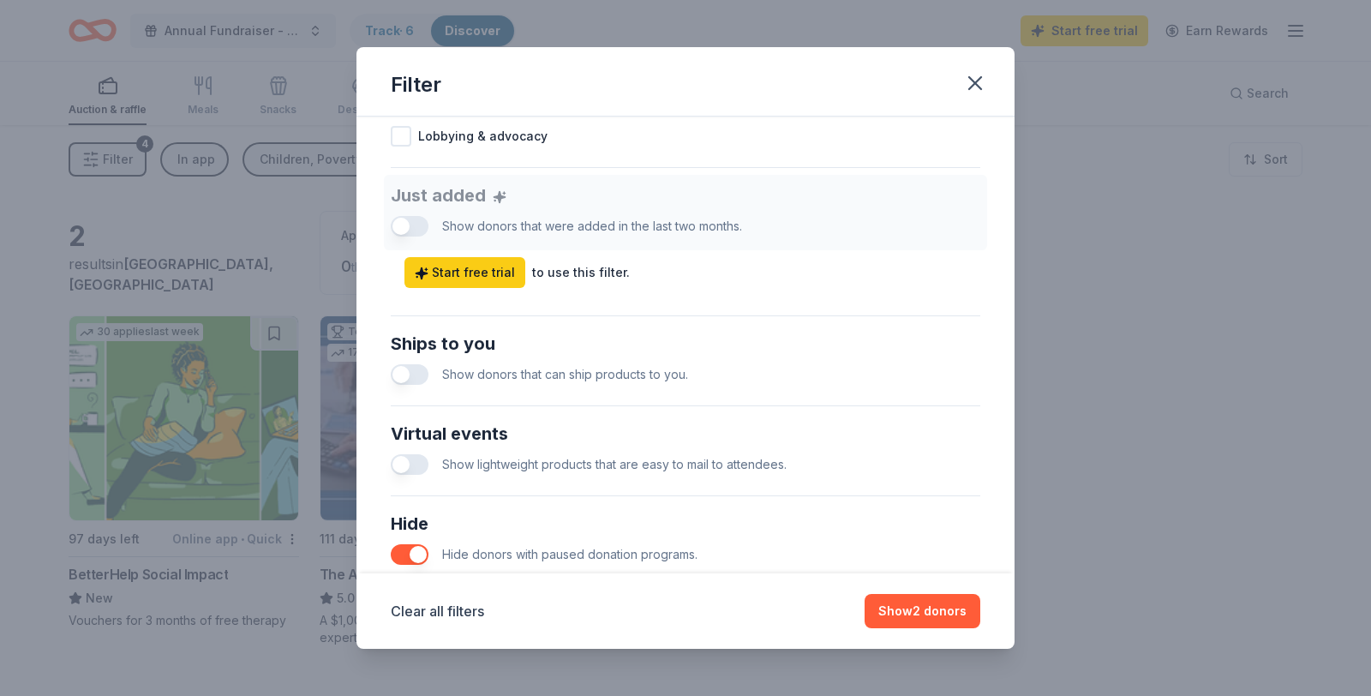
scroll to position [626, 0]
drag, startPoint x: 401, startPoint y: 373, endPoint x: 424, endPoint y: 375, distance: 23.2
click at [424, 375] on button "button" at bounding box center [410, 372] width 38 height 21
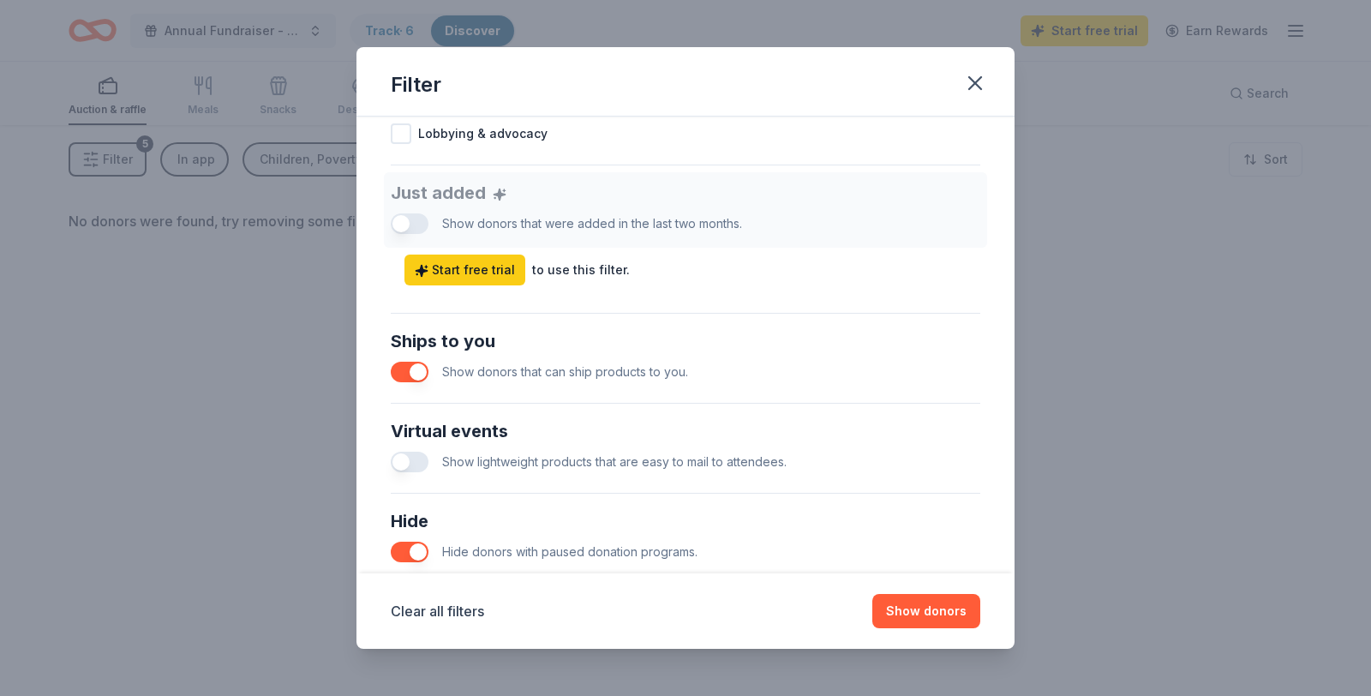
click at [424, 459] on button "button" at bounding box center [410, 462] width 38 height 21
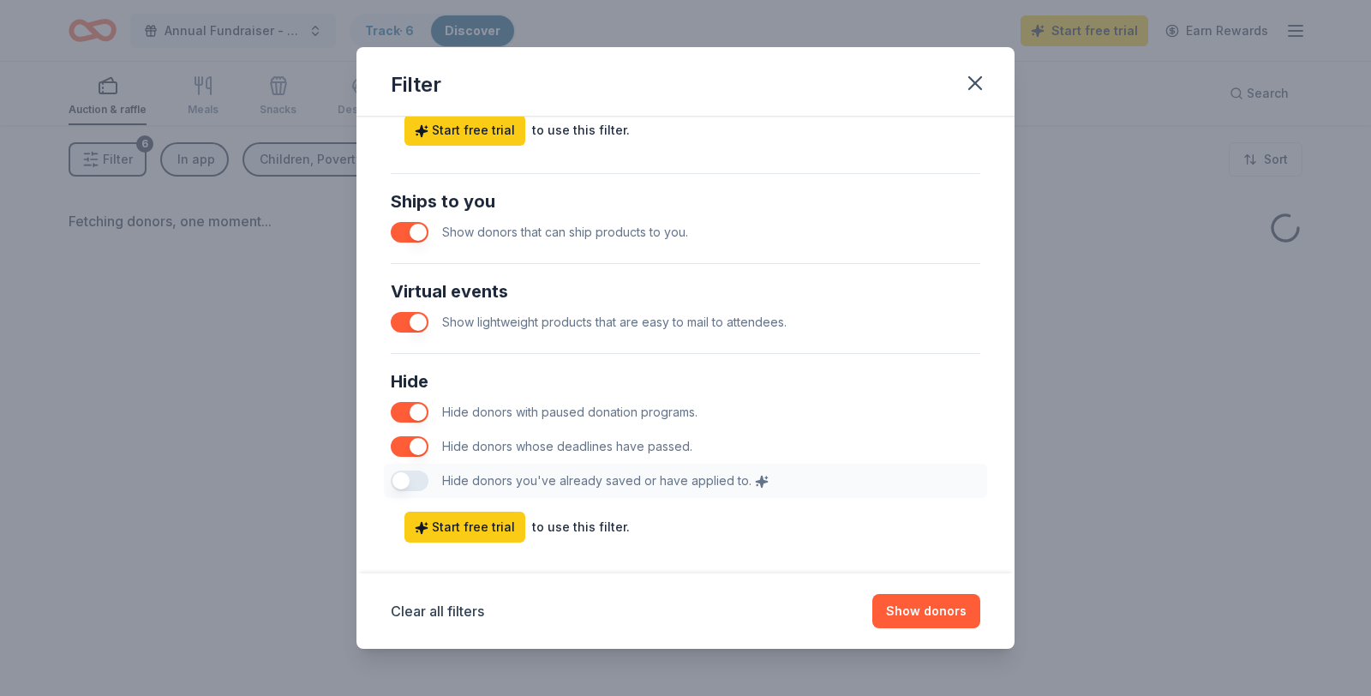
scroll to position [789, 0]
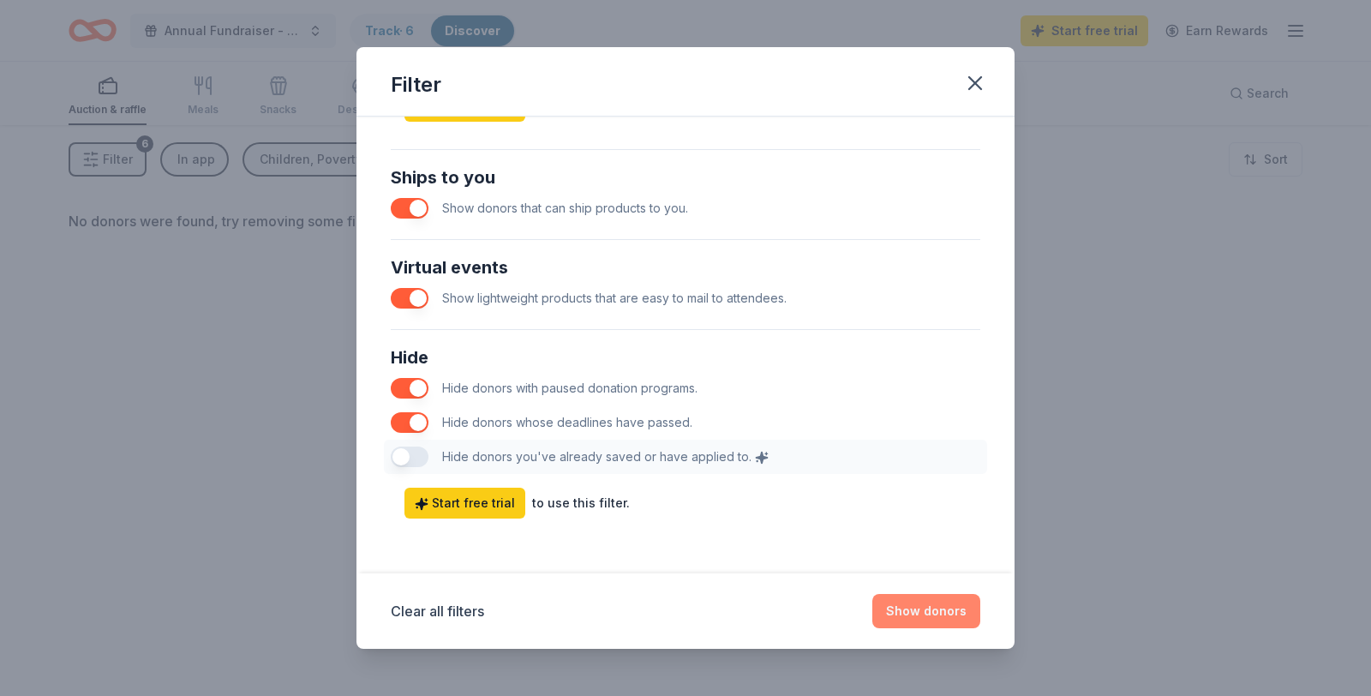
click at [919, 606] on button "Show donors" at bounding box center [927, 611] width 108 height 34
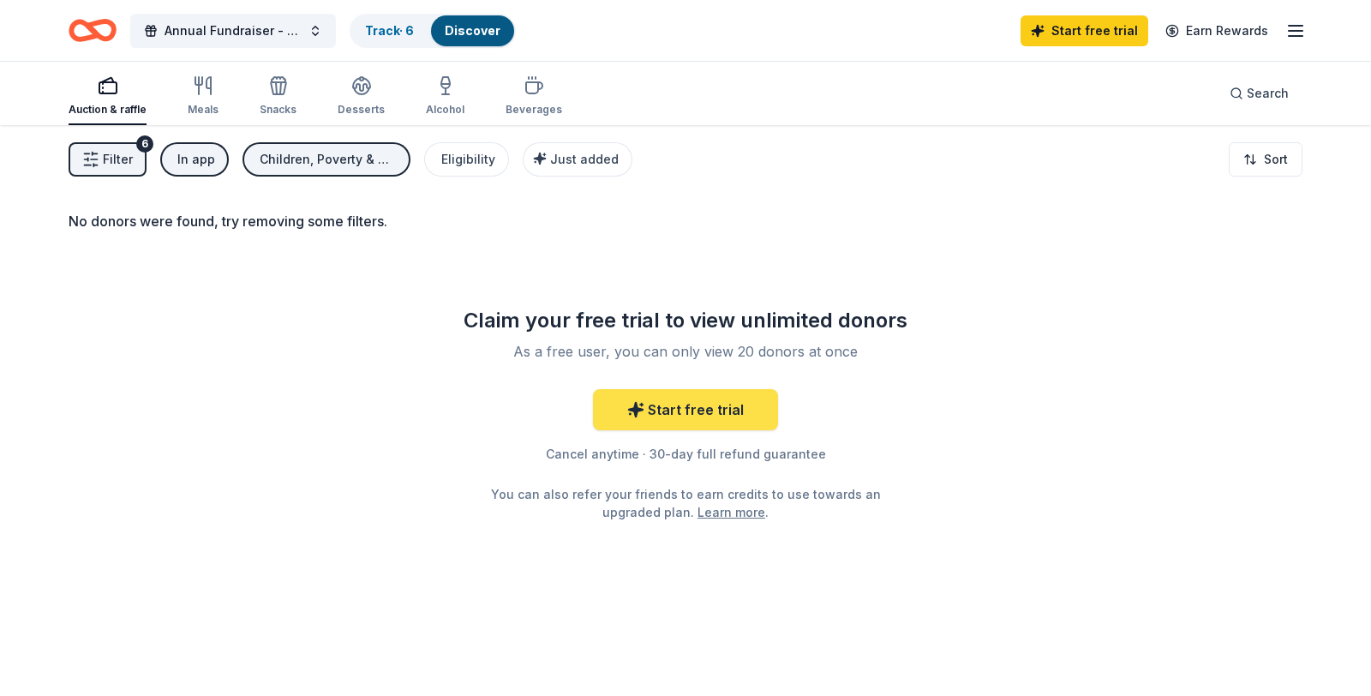
drag, startPoint x: 686, startPoint y: 413, endPoint x: 696, endPoint y: 429, distance: 18.5
click at [686, 413] on link "Start free trial" at bounding box center [685, 409] width 185 height 41
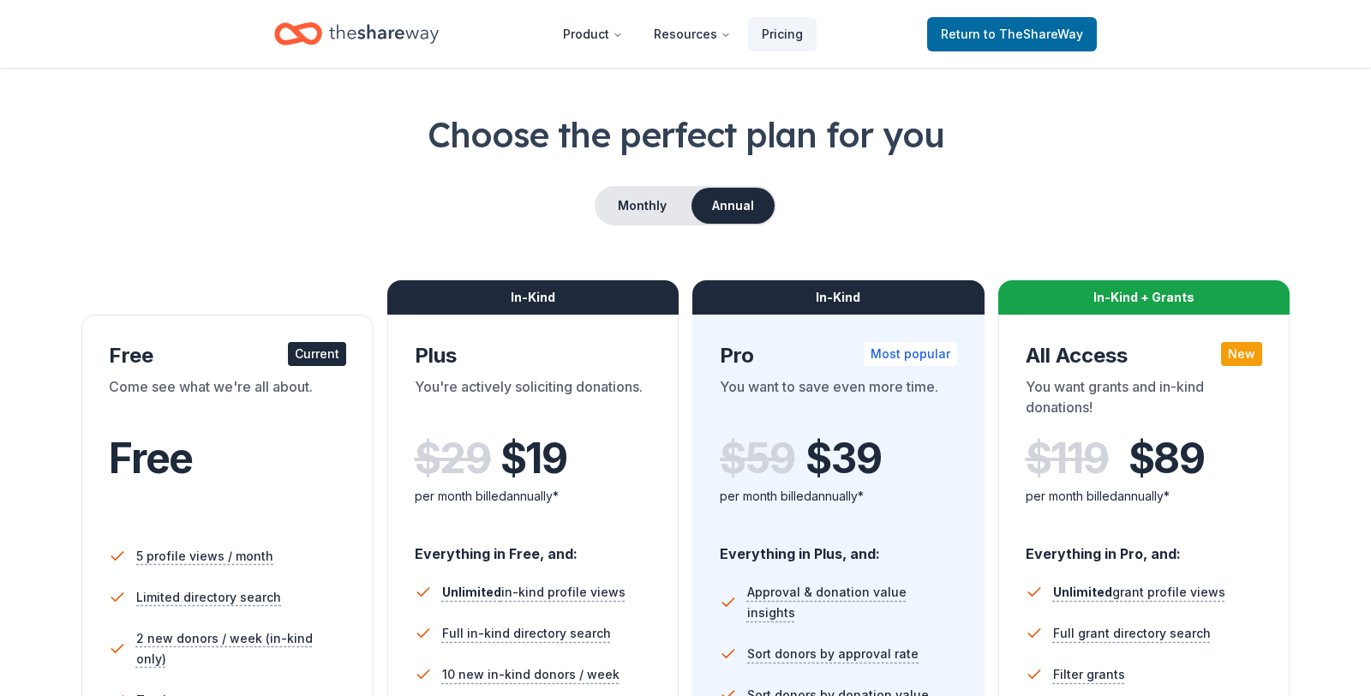
scroll to position [46, 0]
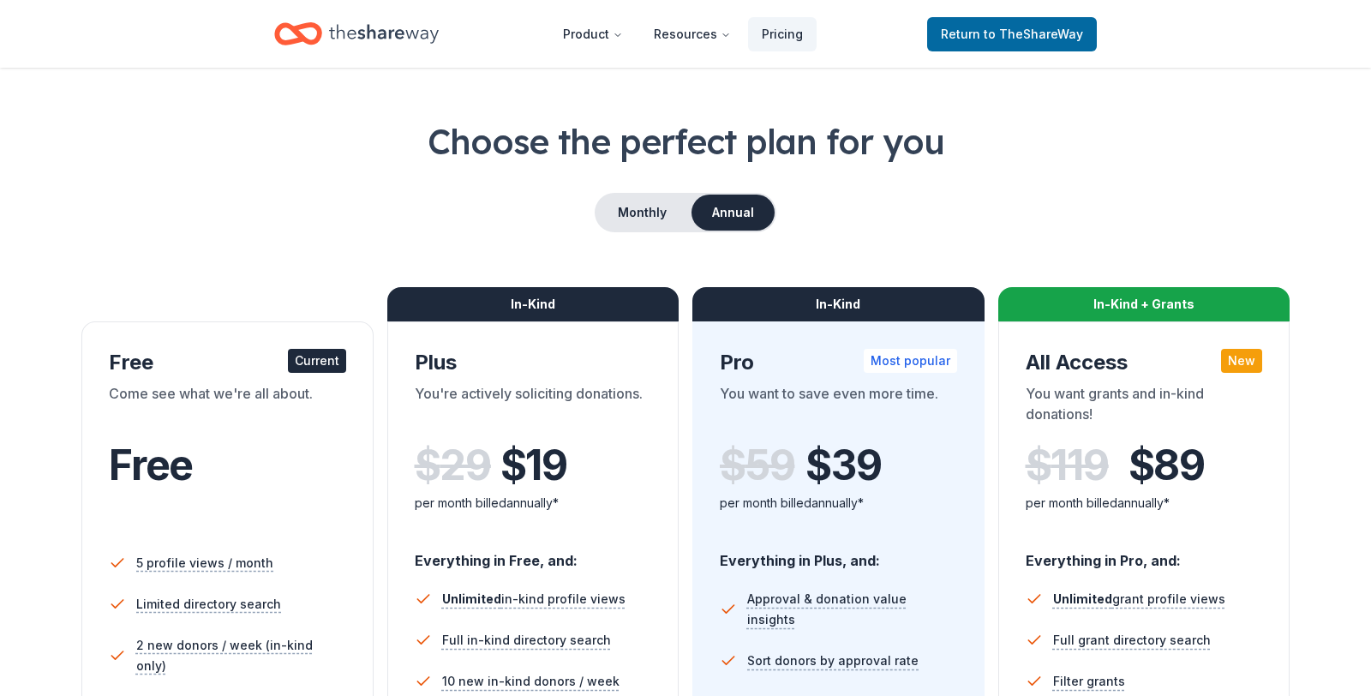
click at [324, 366] on div "Current" at bounding box center [317, 361] width 58 height 24
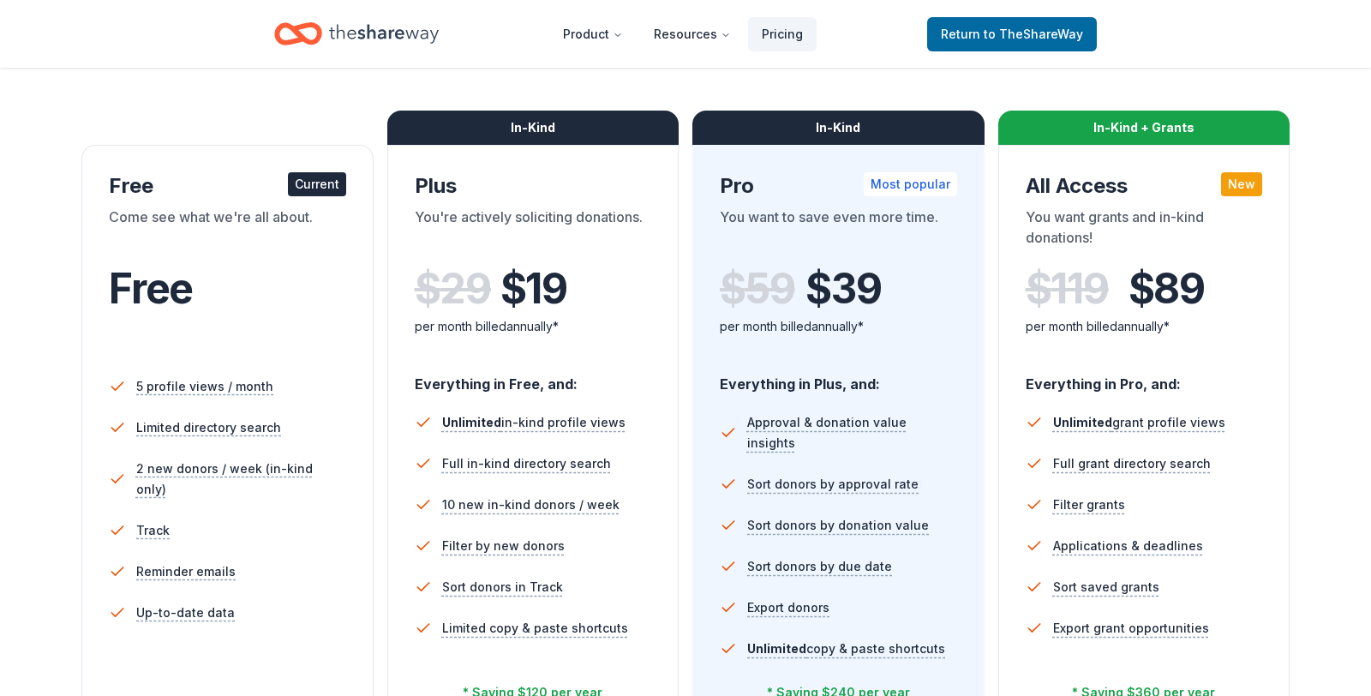
scroll to position [197, 0]
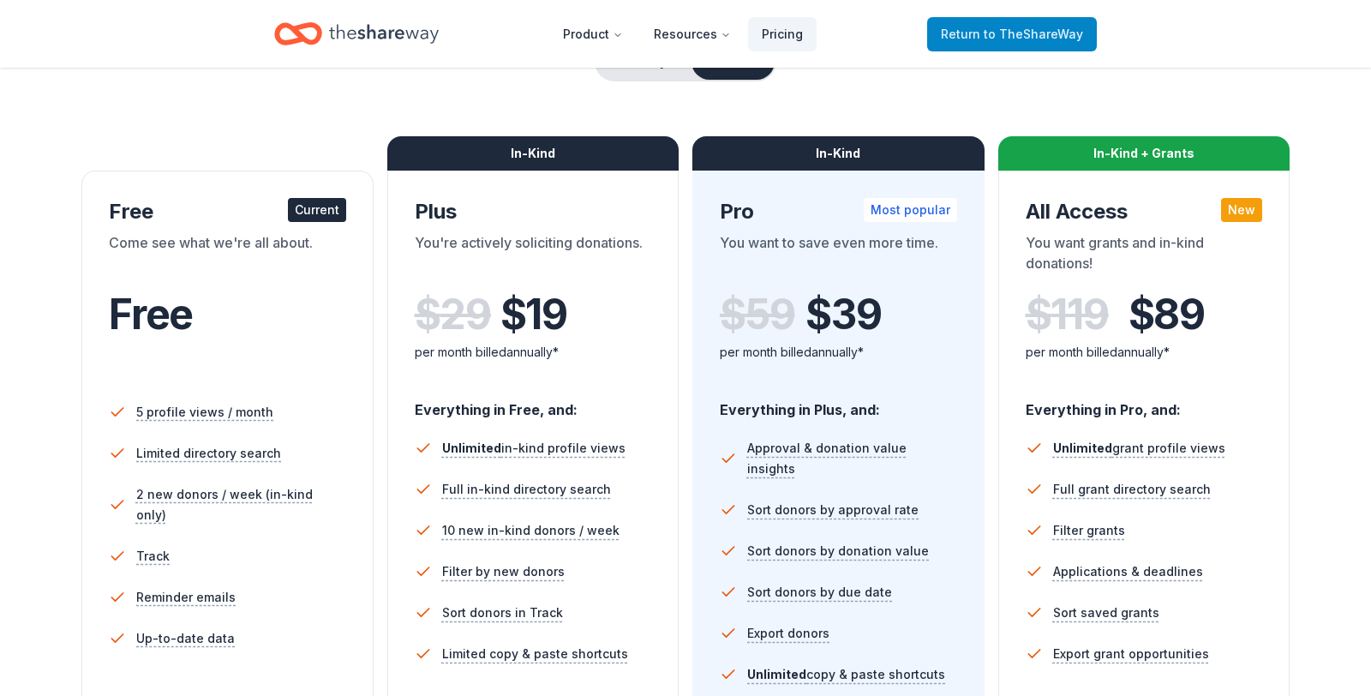
click at [1016, 39] on span "to TheShareWay" at bounding box center [1033, 34] width 99 height 15
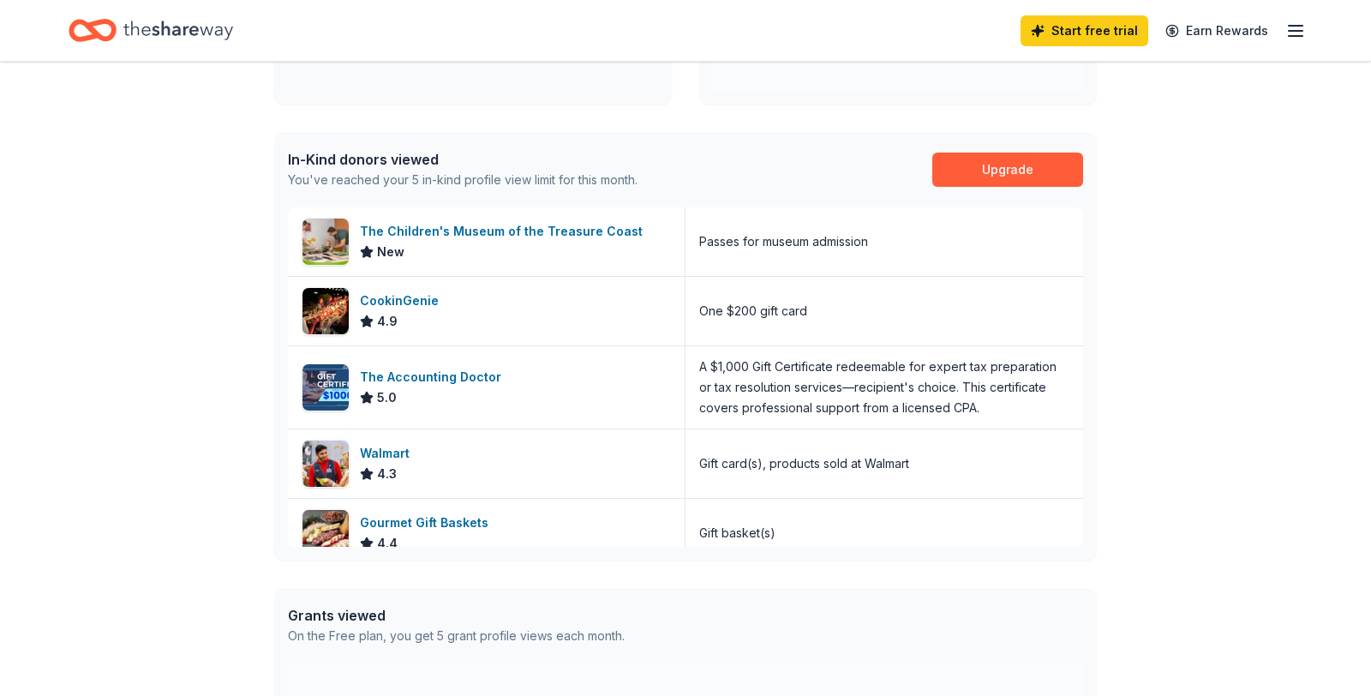
scroll to position [383, 0]
click at [381, 454] on div "Walmart" at bounding box center [388, 452] width 57 height 21
click at [390, 523] on div "Gourmet Gift Baskets" at bounding box center [427, 522] width 135 height 21
click at [391, 310] on span "4.9" at bounding box center [387, 320] width 21 height 21
click at [459, 240] on div "The Children's Museum of the Treasure Coast" at bounding box center [505, 230] width 290 height 21
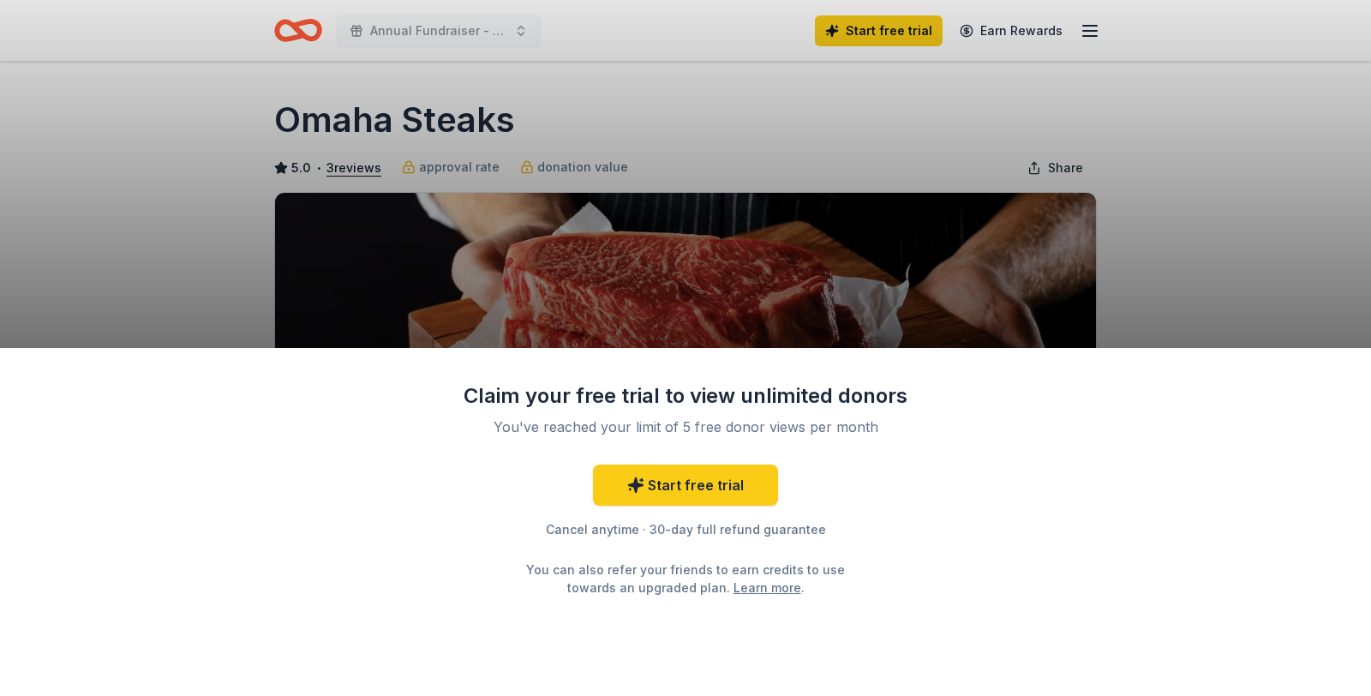
click at [448, 295] on div "Claim your free trial to view unlimited donors You've reached your limit of 5 f…" at bounding box center [685, 348] width 1371 height 696
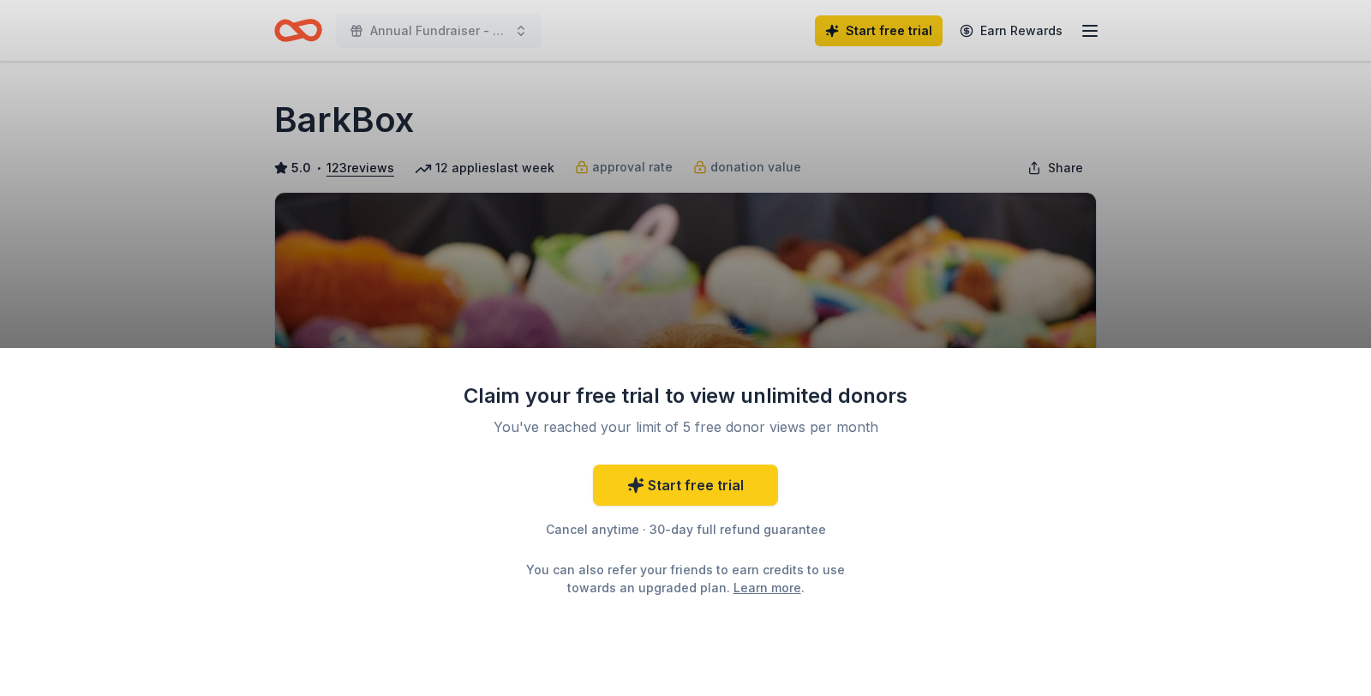
click at [606, 268] on div "Claim your free trial to view unlimited donors You've reached your limit of 5 f…" at bounding box center [685, 348] width 1371 height 696
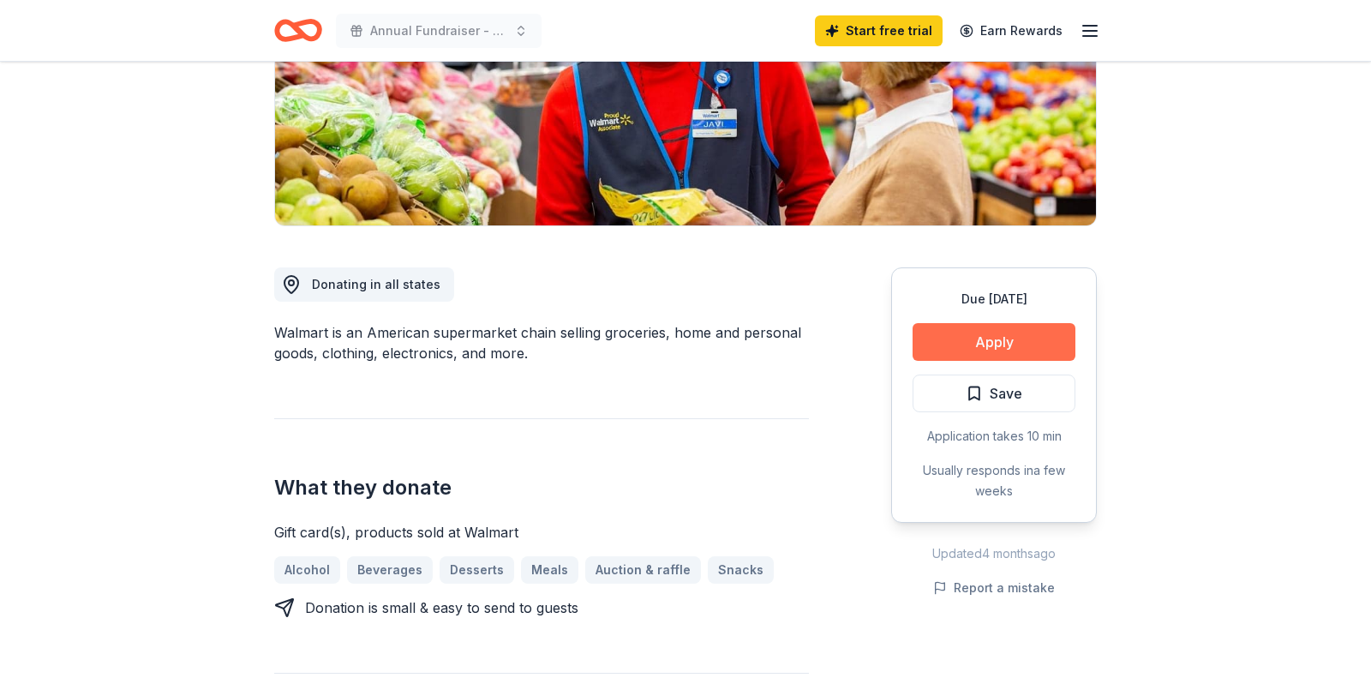
scroll to position [294, 0]
click at [966, 348] on button "Apply" at bounding box center [994, 343] width 163 height 38
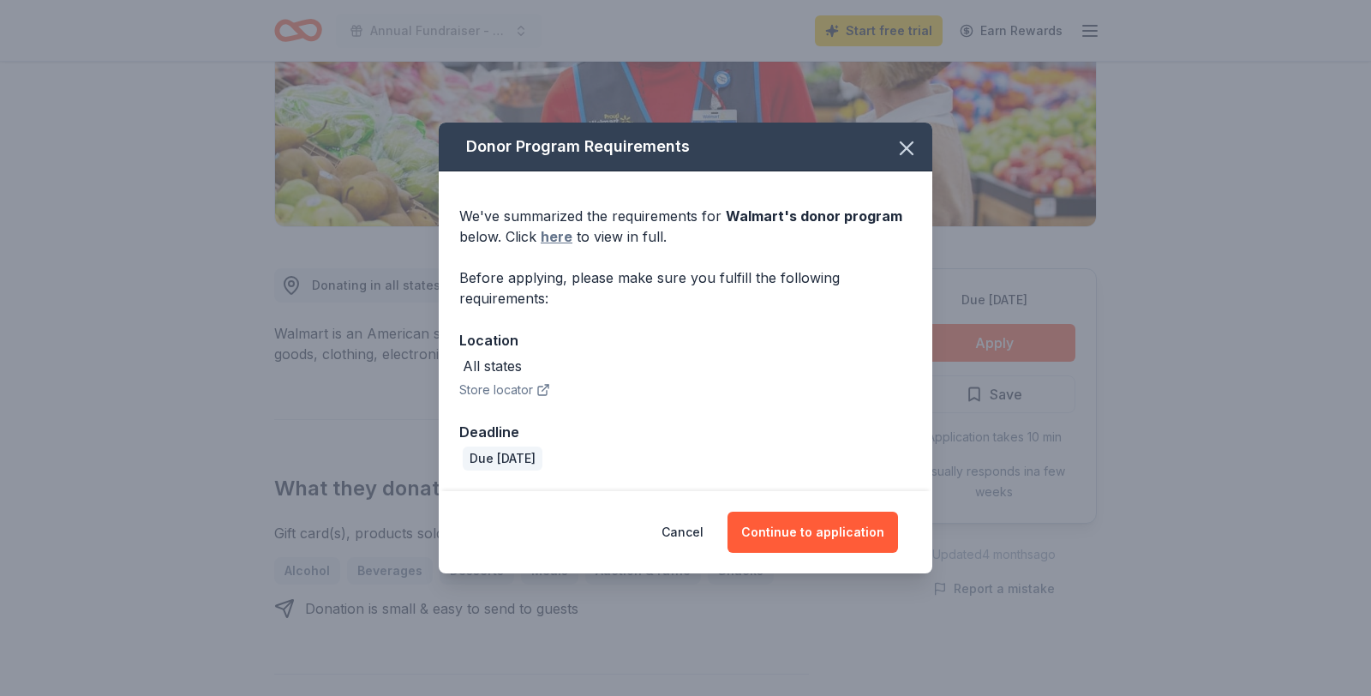
click at [562, 238] on link "here" at bounding box center [557, 236] width 32 height 21
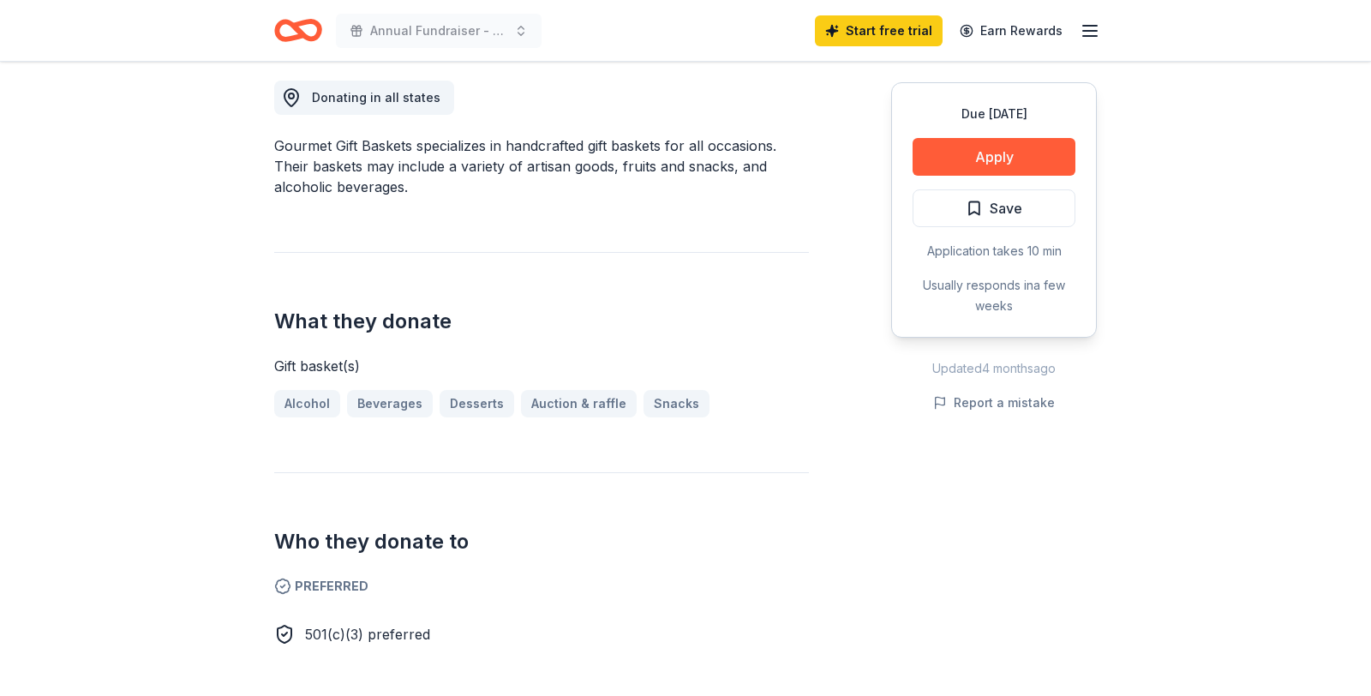
scroll to position [479, 0]
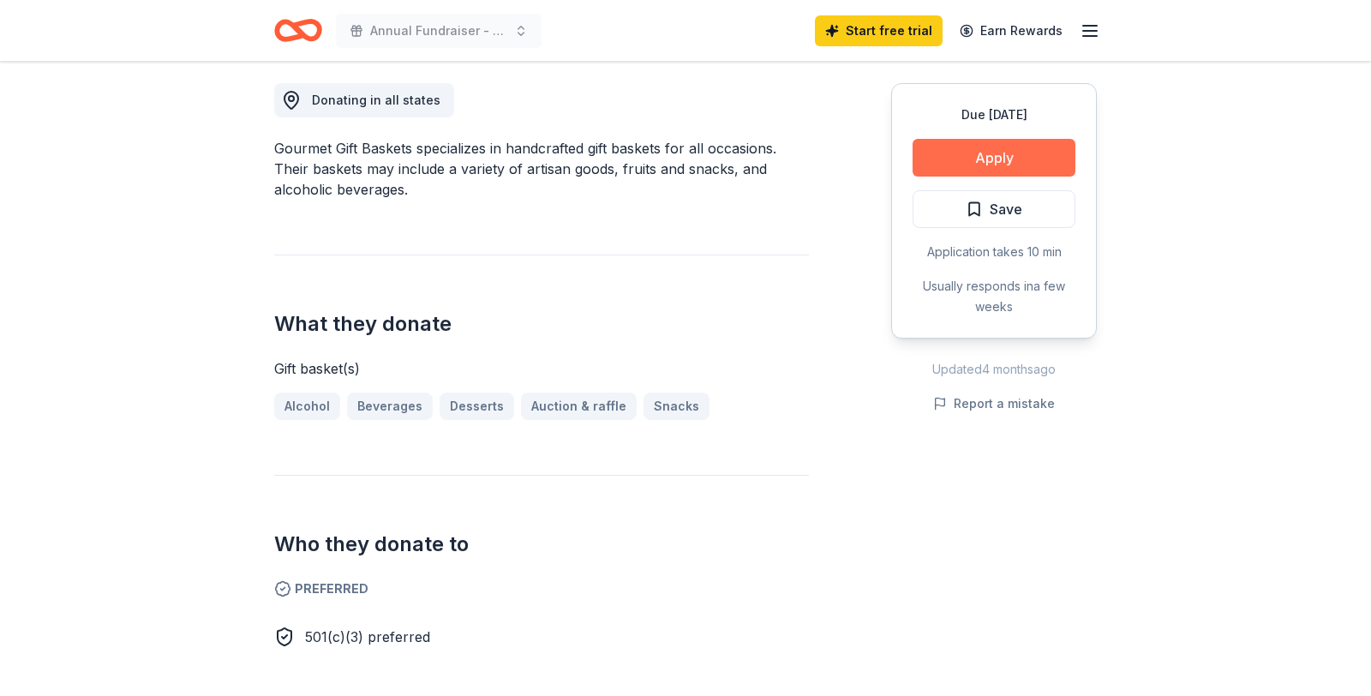
click at [982, 165] on button "Apply" at bounding box center [994, 158] width 163 height 38
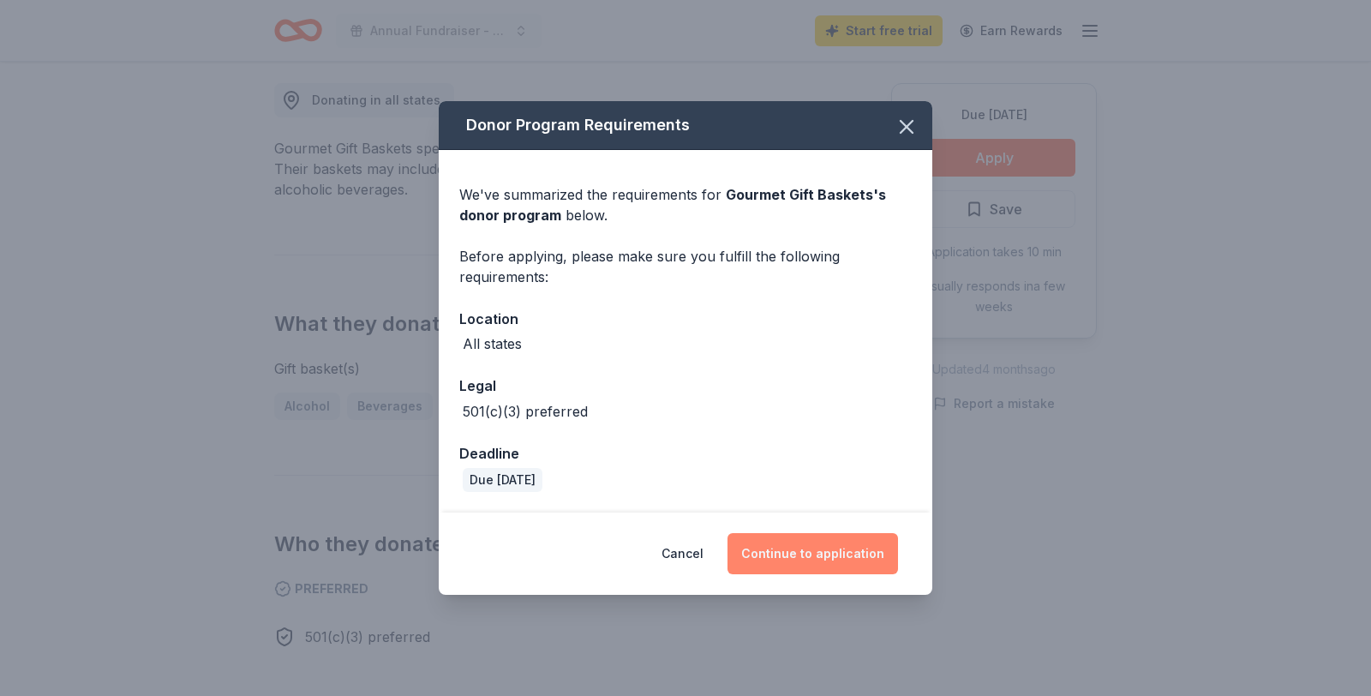
click at [792, 551] on button "Continue to application" at bounding box center [813, 553] width 171 height 41
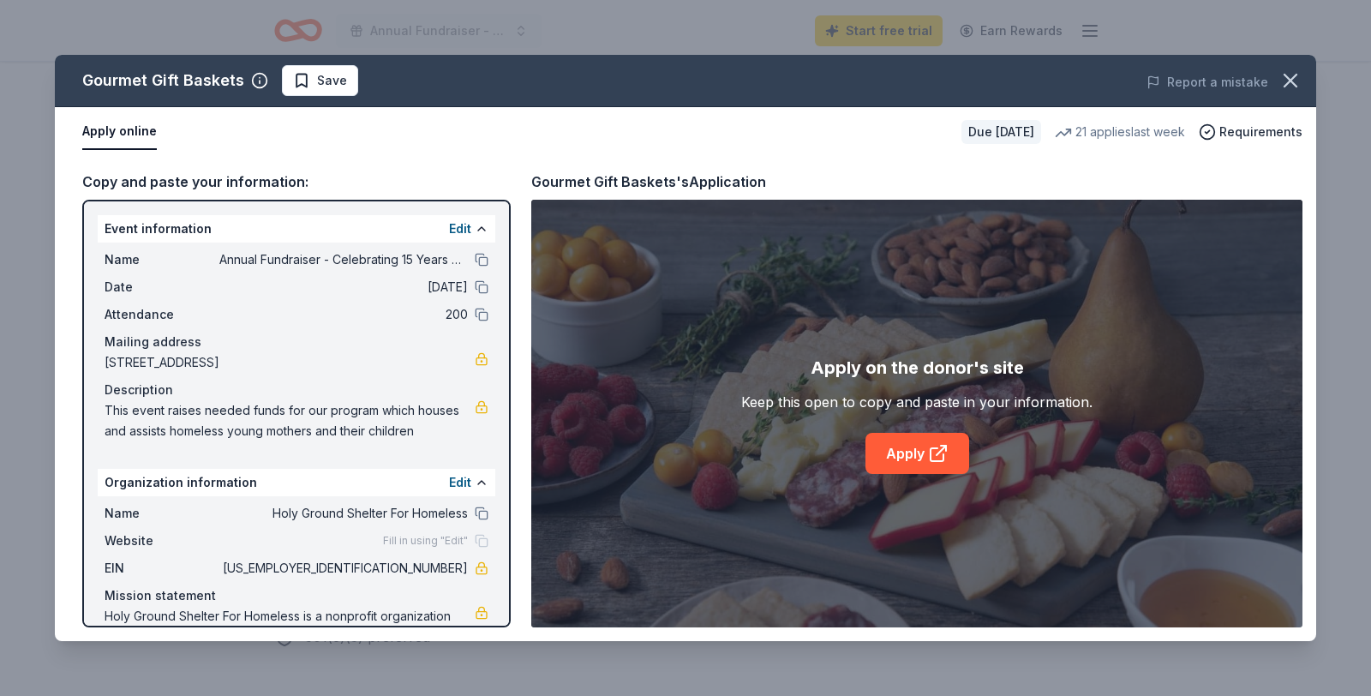
scroll to position [63, 0]
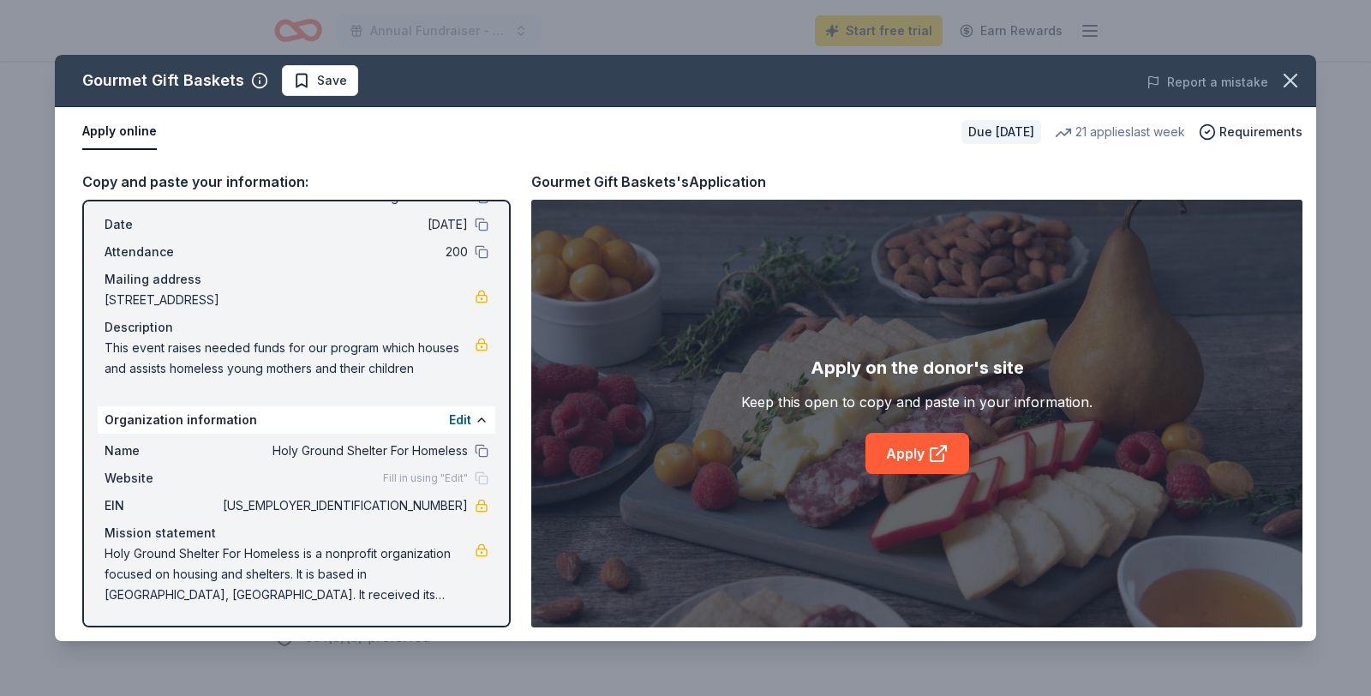
click at [430, 477] on span "Fill in using "Edit"" at bounding box center [425, 478] width 85 height 14
click at [481, 479] on div "Fill in using "Edit"" at bounding box center [435, 478] width 105 height 14
click at [125, 134] on button "Apply online" at bounding box center [119, 132] width 75 height 36
click at [140, 477] on span "Website" at bounding box center [162, 478] width 115 height 21
click at [414, 481] on span "Fill in using "Edit"" at bounding box center [425, 478] width 85 height 14
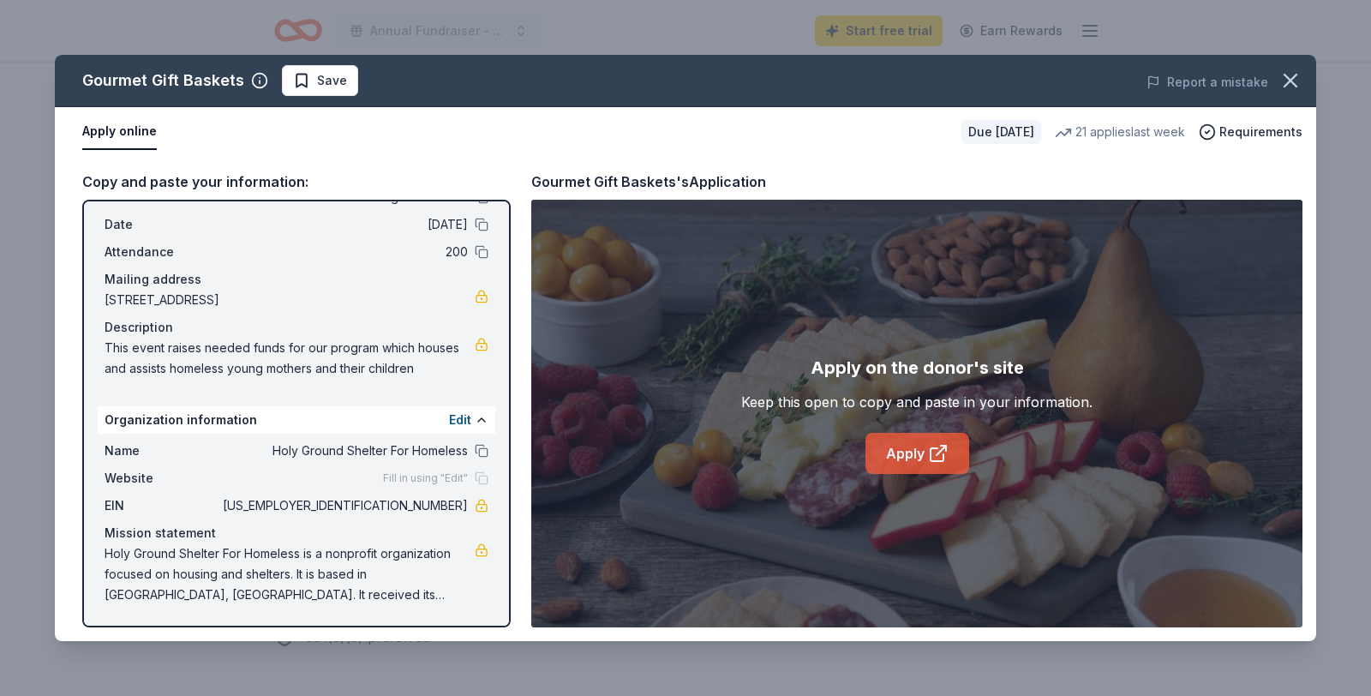
click at [908, 452] on link "Apply" at bounding box center [918, 453] width 104 height 41
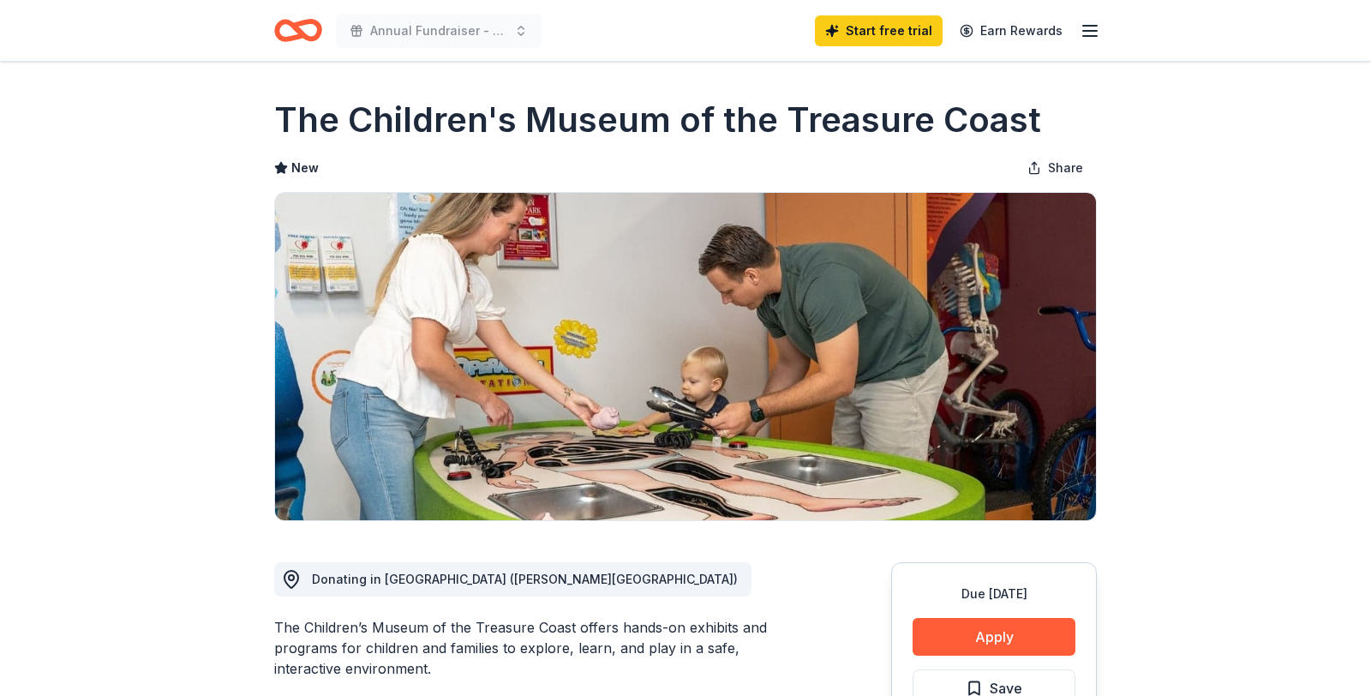
scroll to position [218, 0]
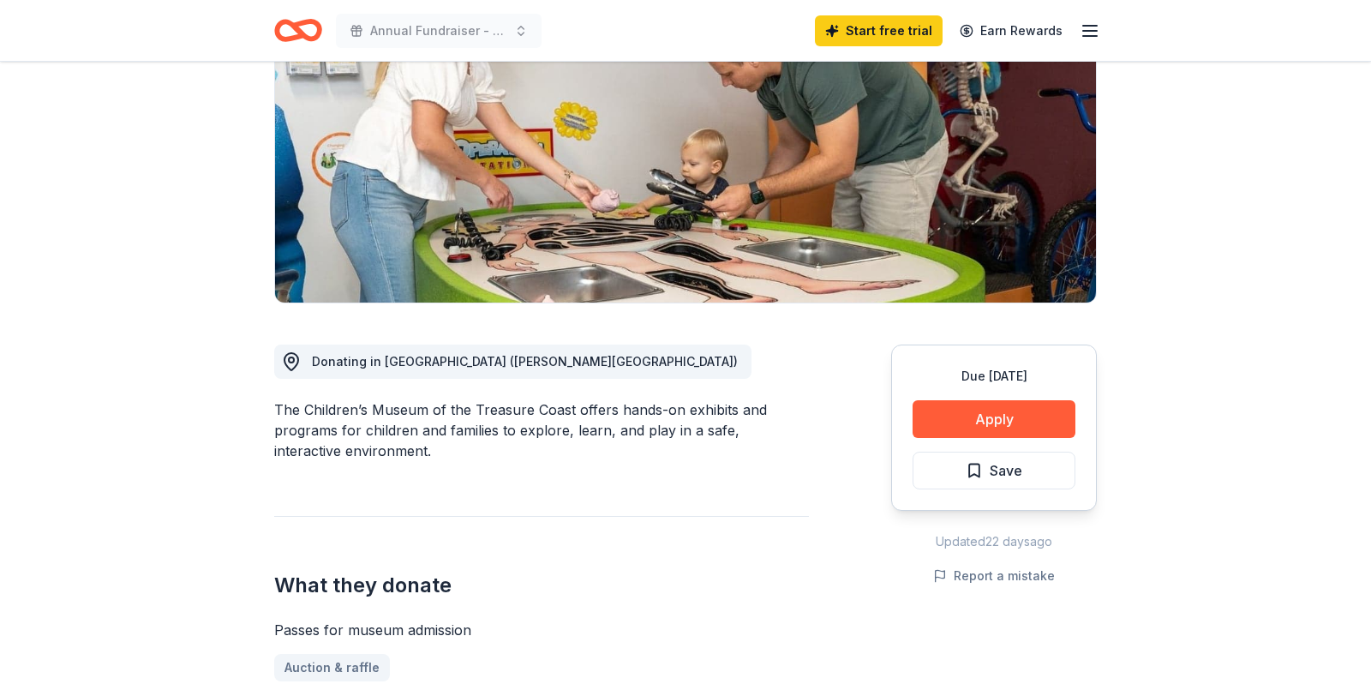
click at [975, 421] on button "Apply" at bounding box center [994, 419] width 163 height 38
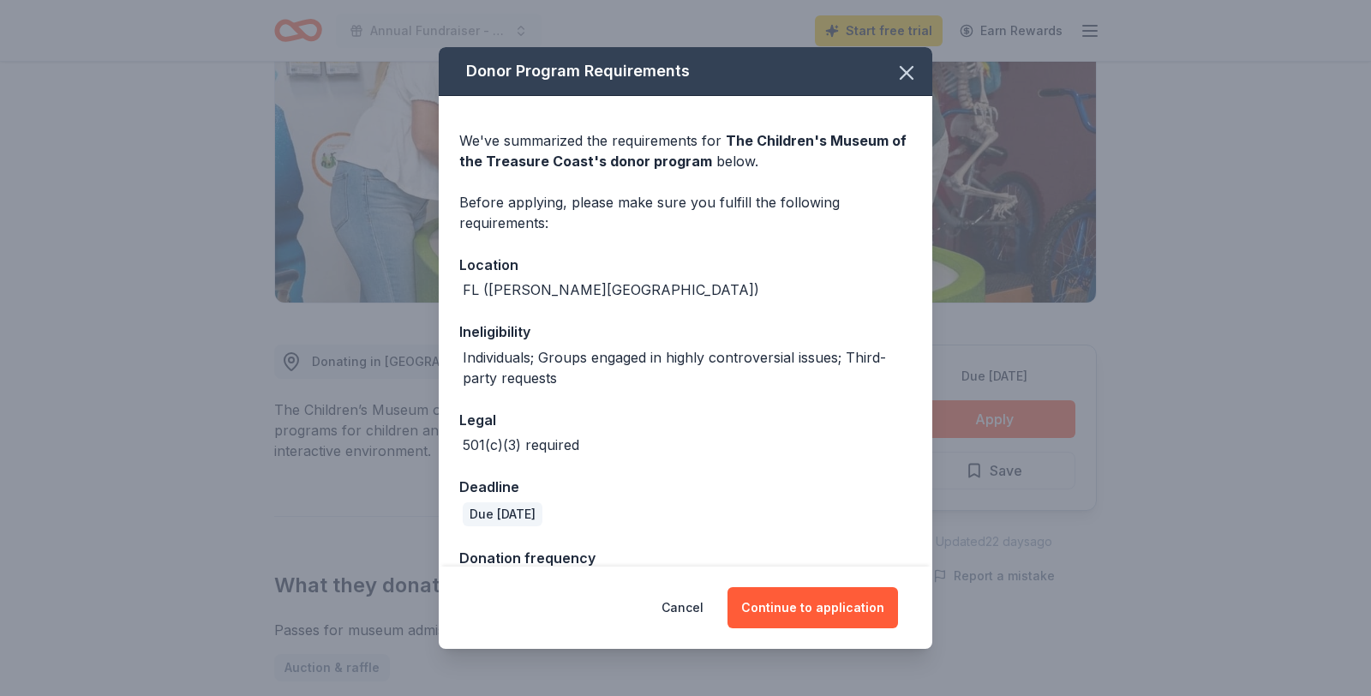
scroll to position [114, 0]
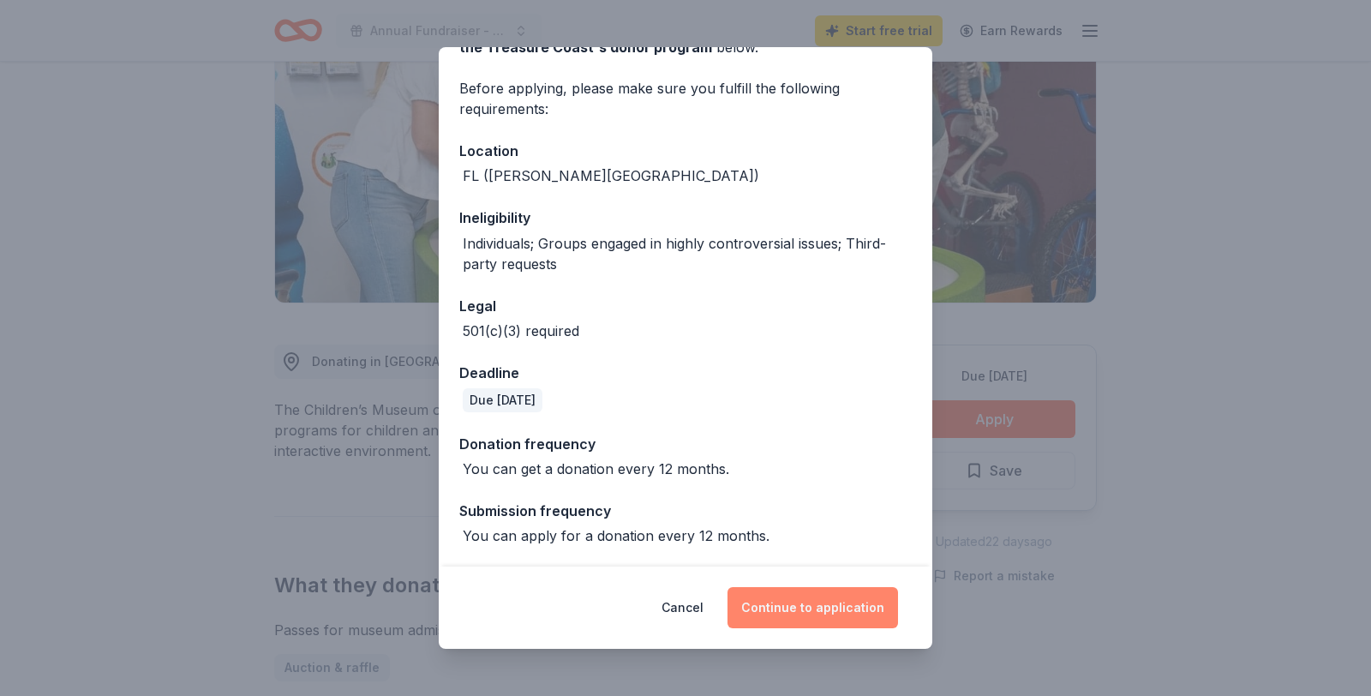
click at [815, 607] on button "Continue to application" at bounding box center [813, 607] width 171 height 41
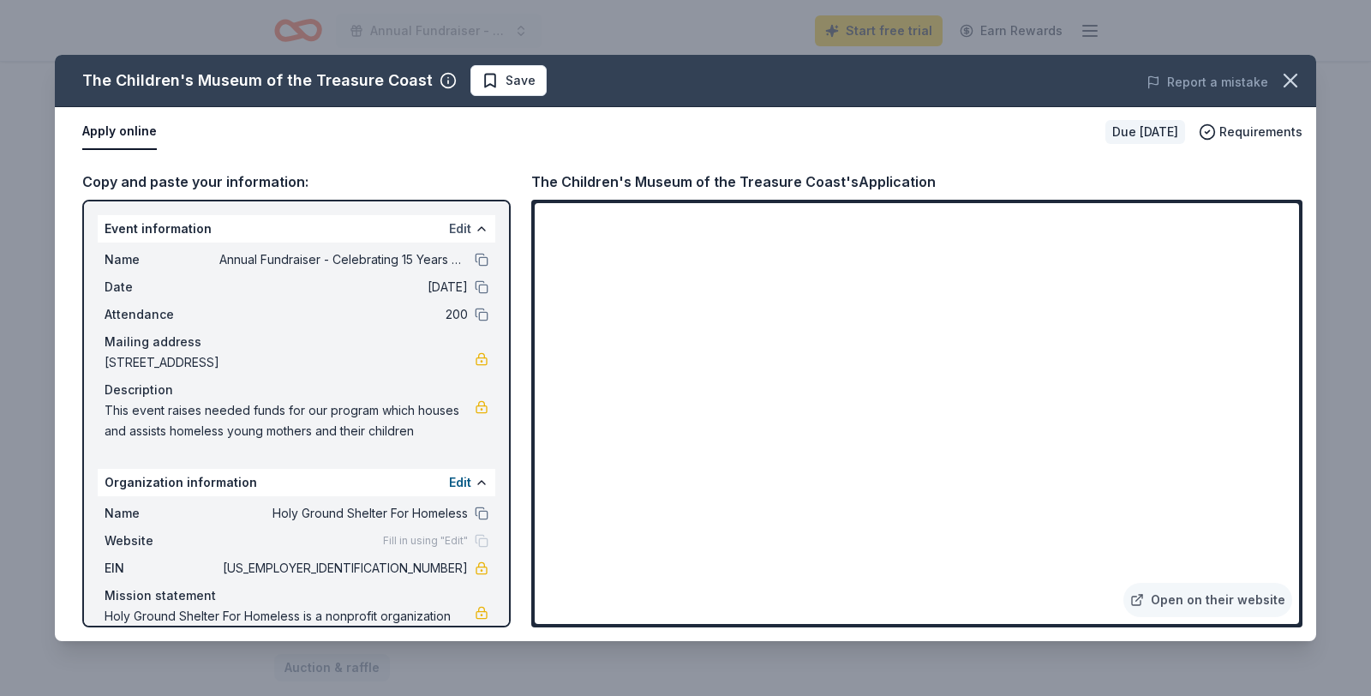
click at [460, 226] on button "Edit" at bounding box center [460, 229] width 22 height 21
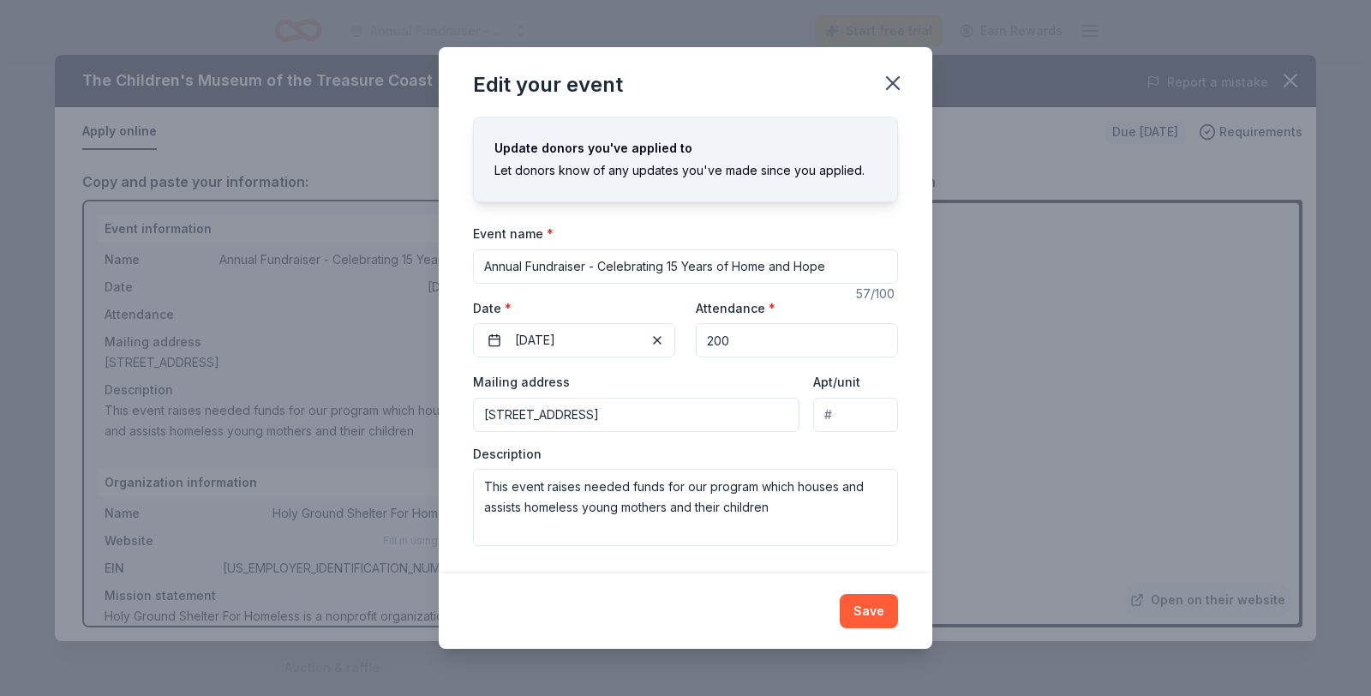
scroll to position [29, 0]
click at [868, 609] on button "Save" at bounding box center [869, 611] width 58 height 34
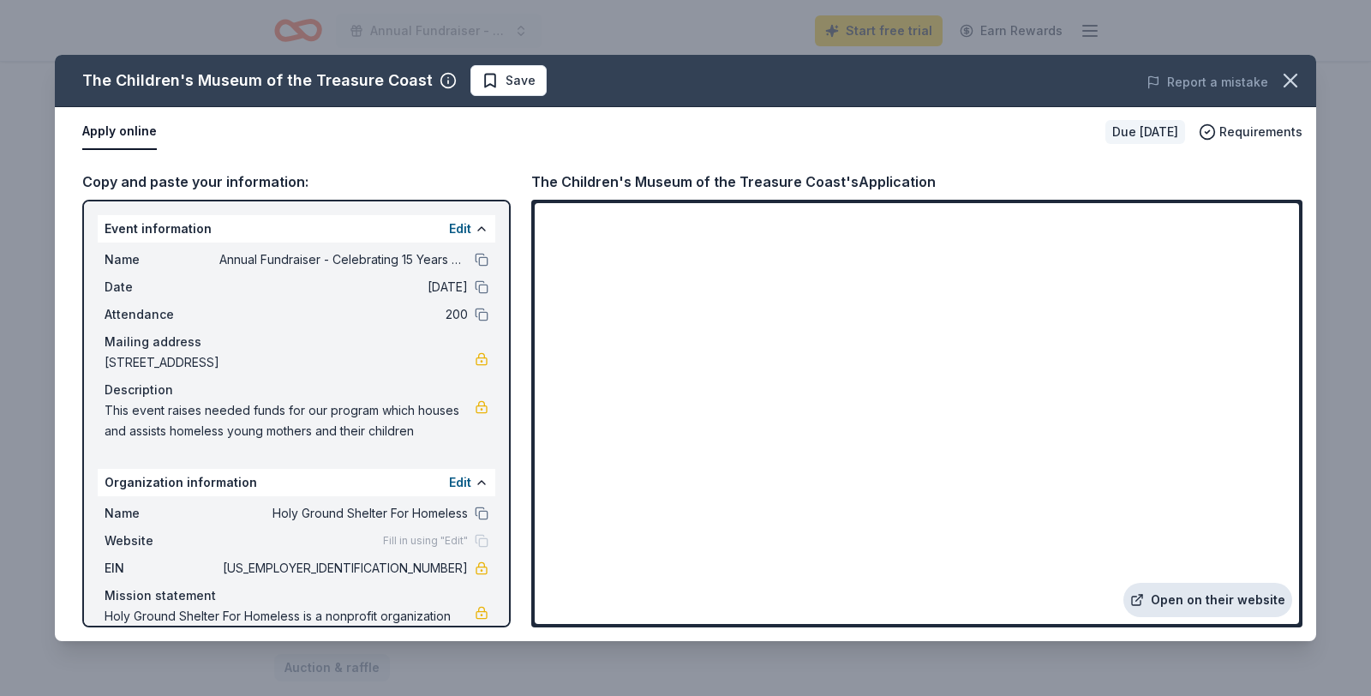
click at [1193, 599] on link "Open on their website" at bounding box center [1208, 600] width 169 height 34
